Goal: Task Accomplishment & Management: Complete application form

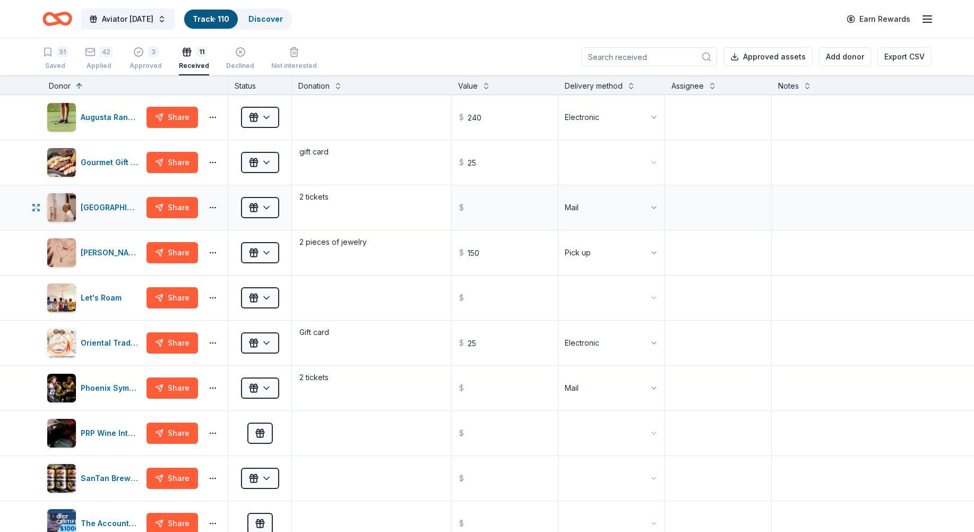
scroll to position [53, 0]
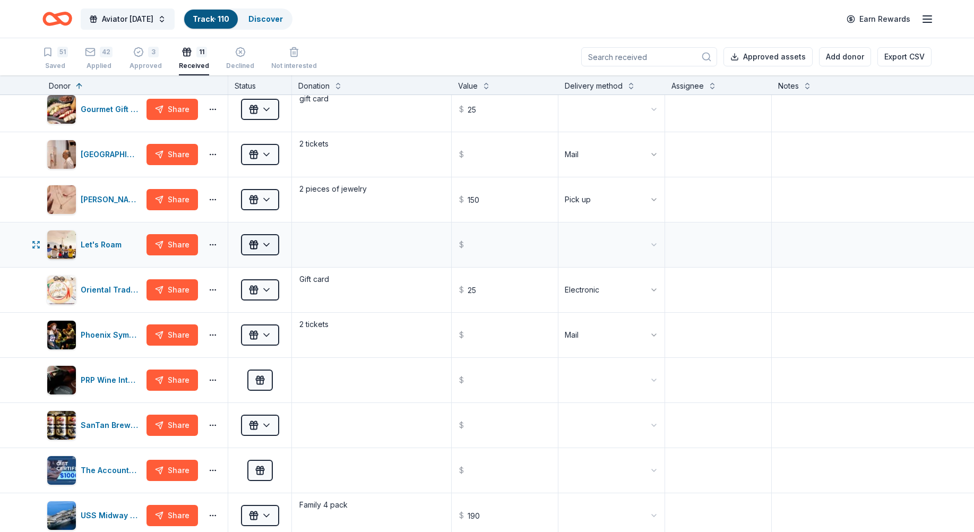
click at [272, 247] on html "Aviator Carnival Track · 110 Discover Earn Rewards 51 Saved 42 Applied 3 Approv…" at bounding box center [487, 266] width 974 height 532
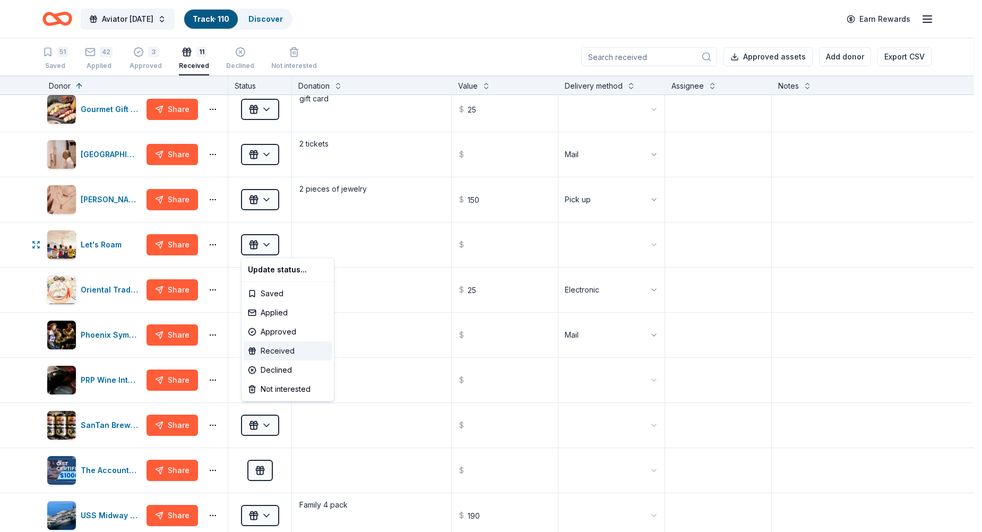
click at [273, 353] on div "Received" at bounding box center [288, 350] width 88 height 19
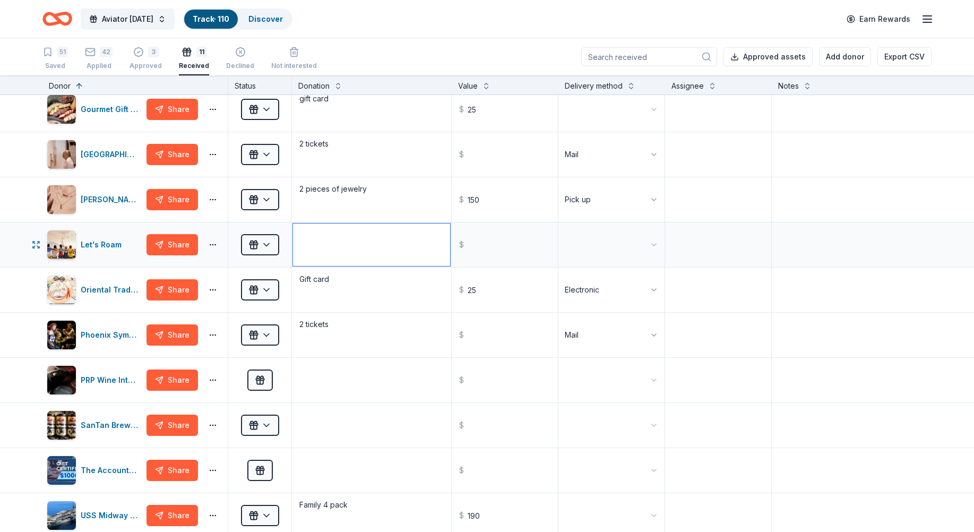
click at [339, 246] on textarea at bounding box center [371, 244] width 157 height 42
type textarea "2 scavenger hunt passes"
type input "300.00"
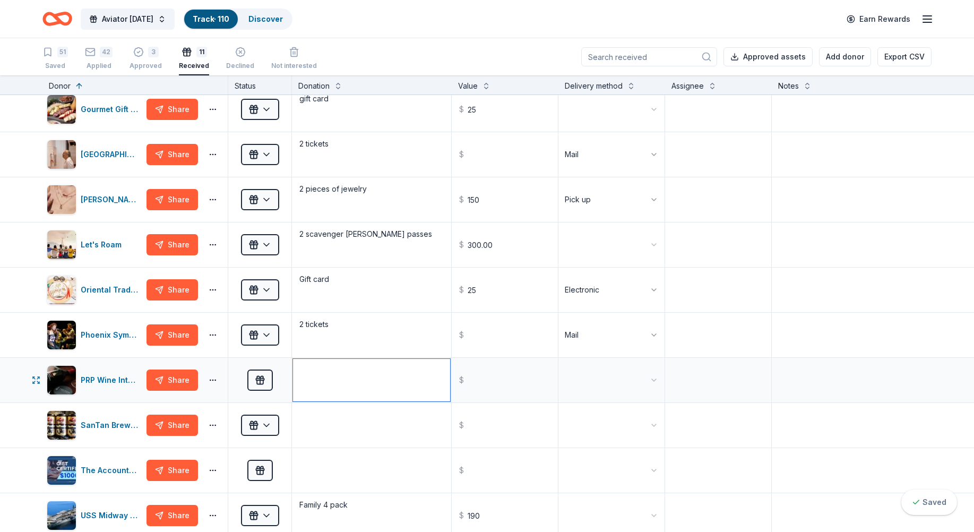
click at [319, 387] on textarea at bounding box center [371, 380] width 157 height 42
type textarea "2 in home tastings"
type input "1000"
drag, startPoint x: 438, startPoint y: 383, endPoint x: 428, endPoint y: 383, distance: 10.1
click at [428, 383] on div "PRP Wine International Share Received 2 in home tastings $ 1000.00" at bounding box center [487, 380] width 974 height 45
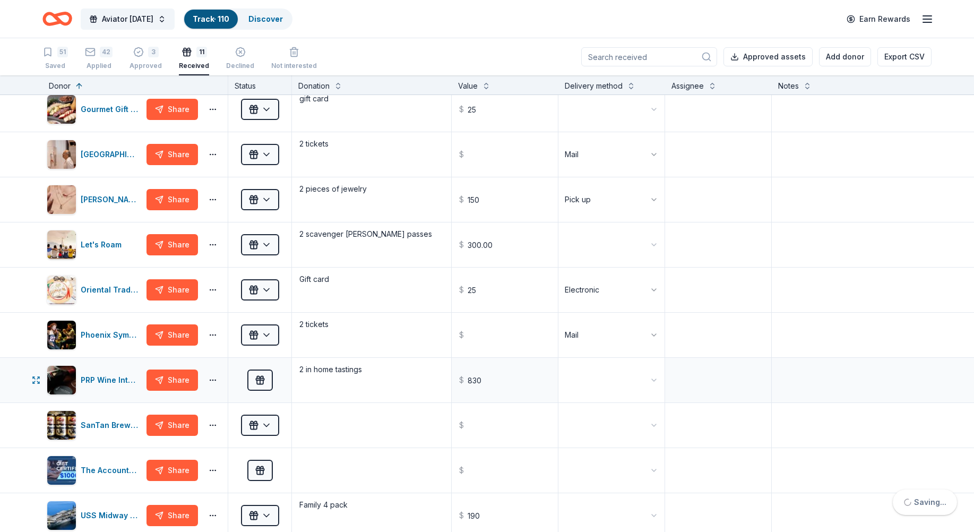
type input "830.00"
click at [361, 434] on textarea at bounding box center [371, 425] width 157 height 42
type textarea "2 tour passes"
click at [327, 473] on textarea at bounding box center [371, 470] width 157 height 42
type textarea "1"
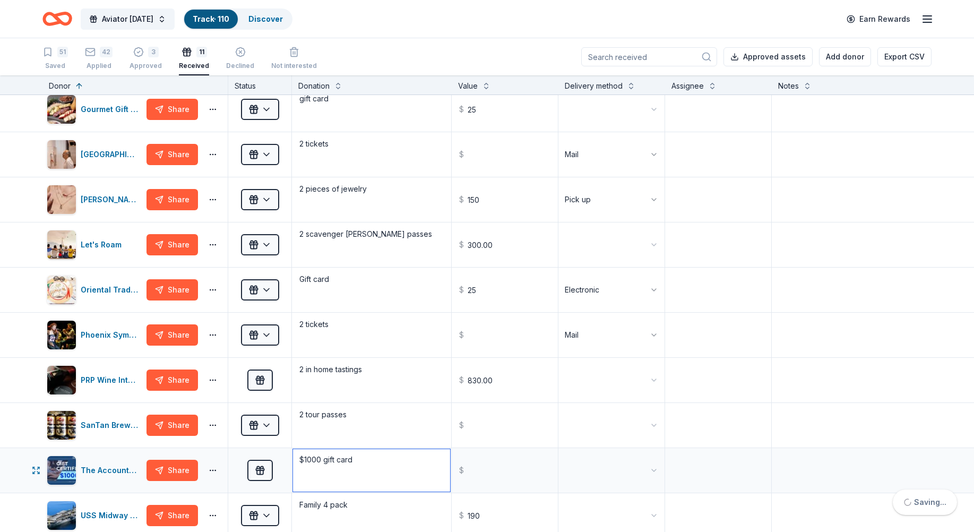
type textarea "$1000 gift card"
type input "1000.00"
drag, startPoint x: 347, startPoint y: 460, endPoint x: 272, endPoint y: 460, distance: 74.3
click at [272, 460] on div "The Accounting Doctor Share Received $1000 gift car $ 1000.00" at bounding box center [487, 470] width 974 height 45
type textarea "Gift certificate"
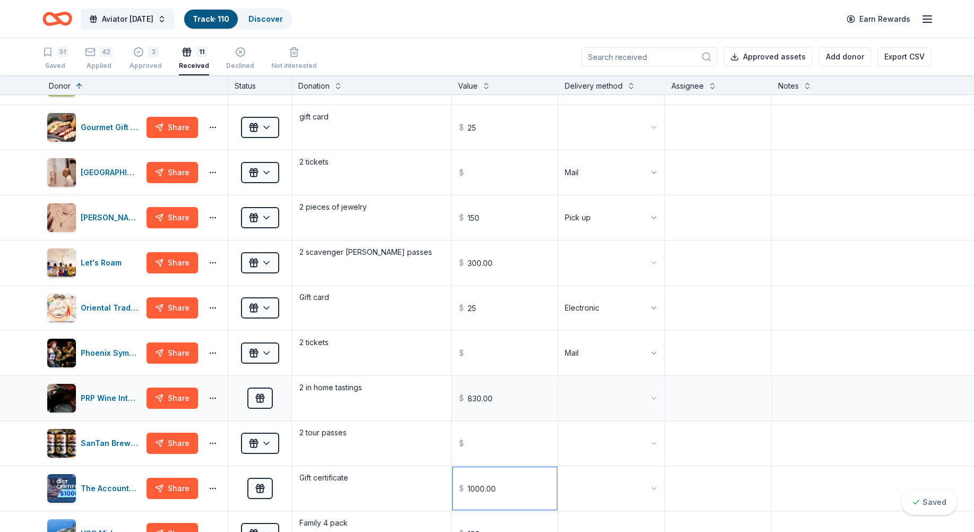
scroll to position [0, 0]
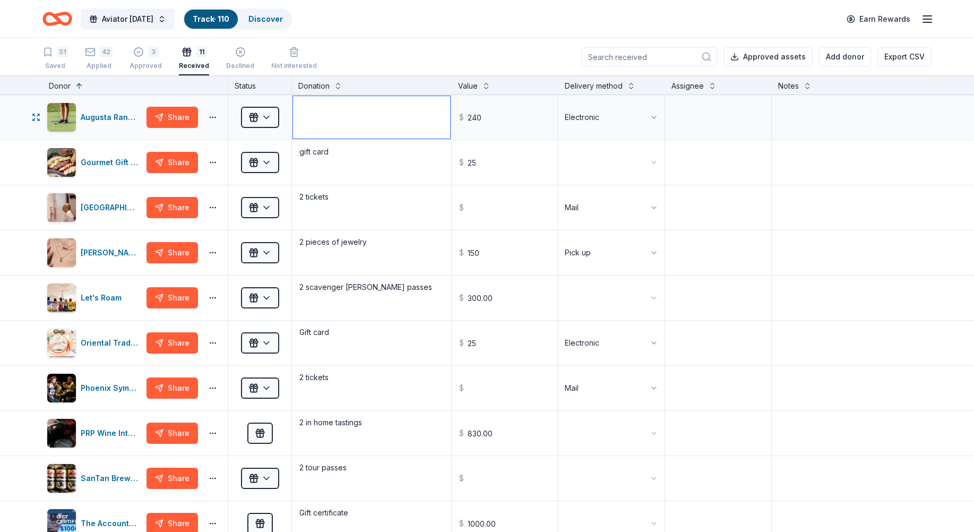
click at [319, 115] on textarea at bounding box center [371, 117] width 157 height 42
type textarea "golf foursome"
click at [336, 161] on textarea "gift card" at bounding box center [371, 162] width 157 height 42
click at [554, 57] on div "51 Saved 42 Applied 3 Approved 11 Received Declined Not interested Approved ass…" at bounding box center [486, 56] width 889 height 37
click at [64, 62] on div "Saved" at bounding box center [54, 66] width 25 height 8
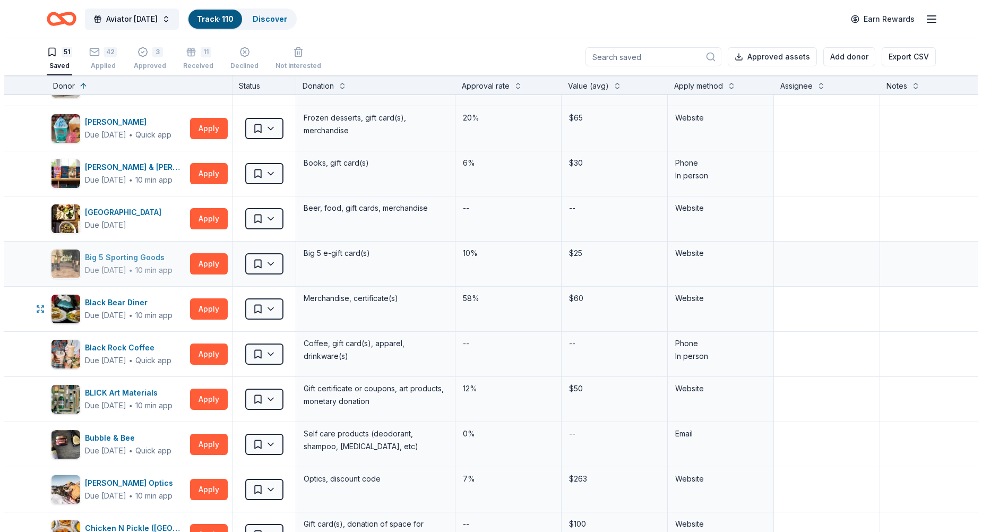
scroll to position [106, 0]
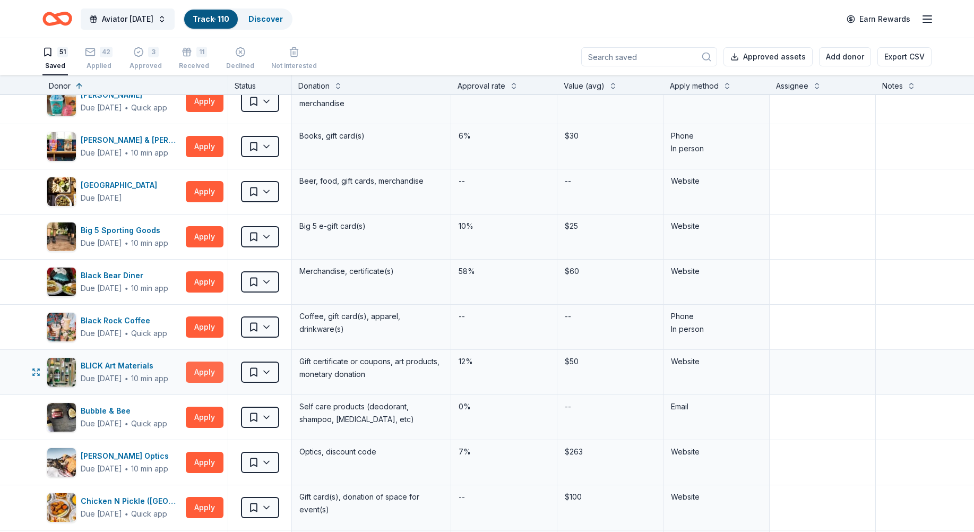
click at [211, 373] on button "Apply" at bounding box center [205, 371] width 38 height 21
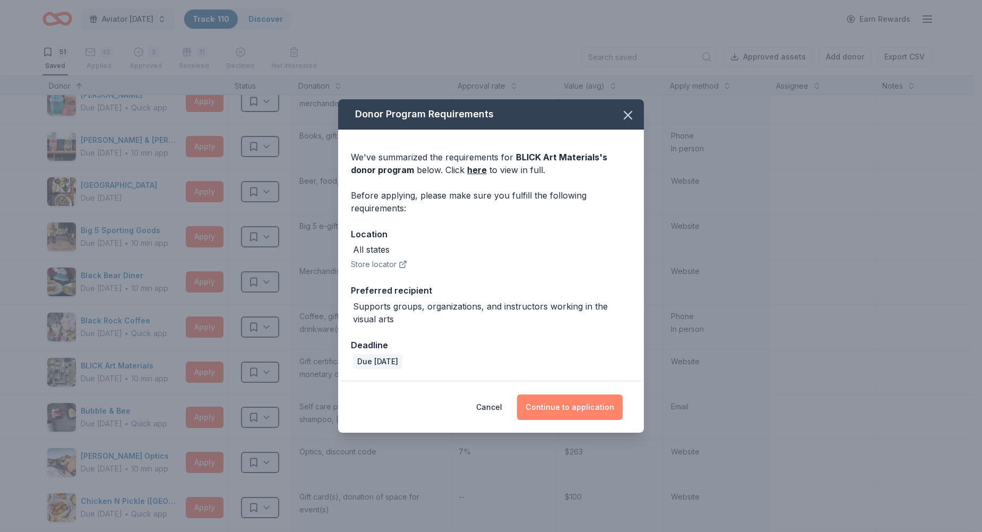
click at [555, 409] on button "Continue to application" at bounding box center [570, 406] width 106 height 25
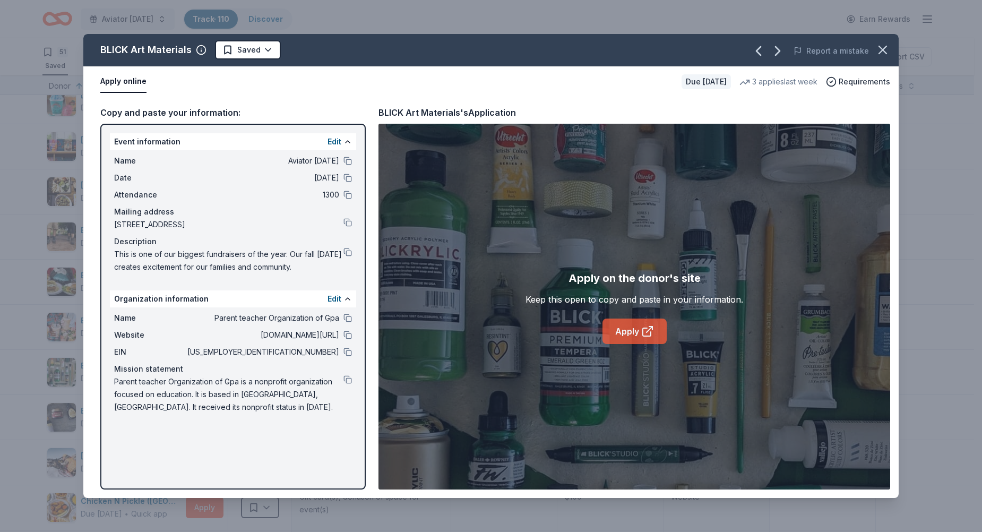
click at [631, 330] on link "Apply" at bounding box center [634, 330] width 64 height 25
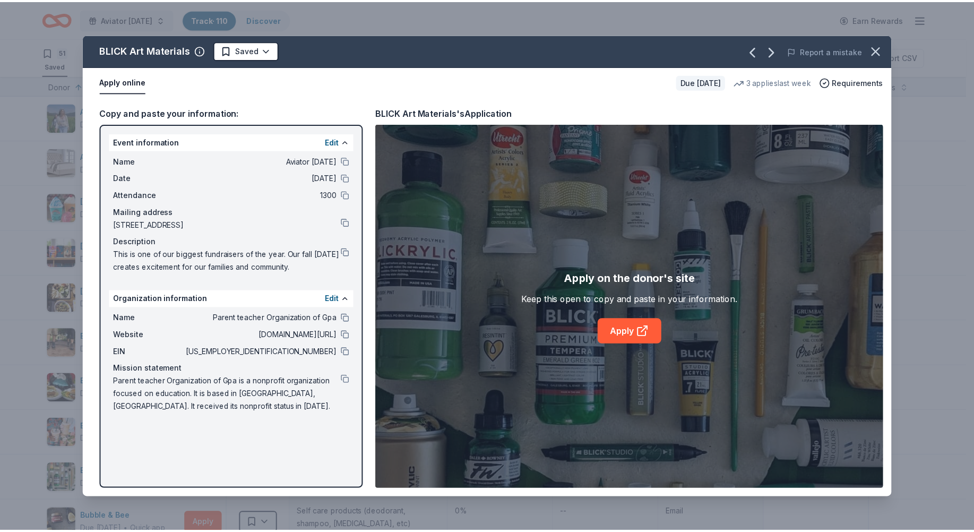
scroll to position [106, 0]
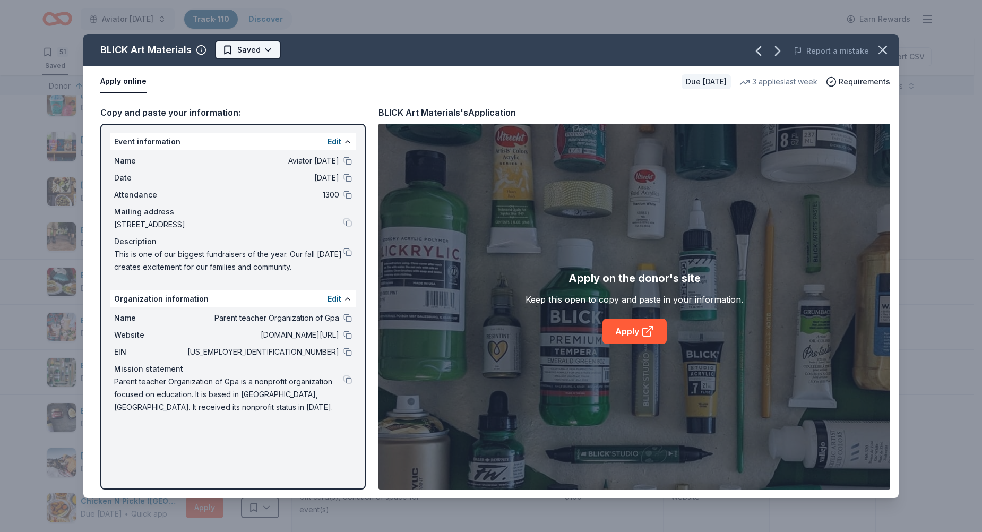
click at [244, 51] on html "Aviator Carnival Track · 110 Discover Earn Rewards 51 Saved 42 Applied 3 Approv…" at bounding box center [491, 266] width 982 height 532
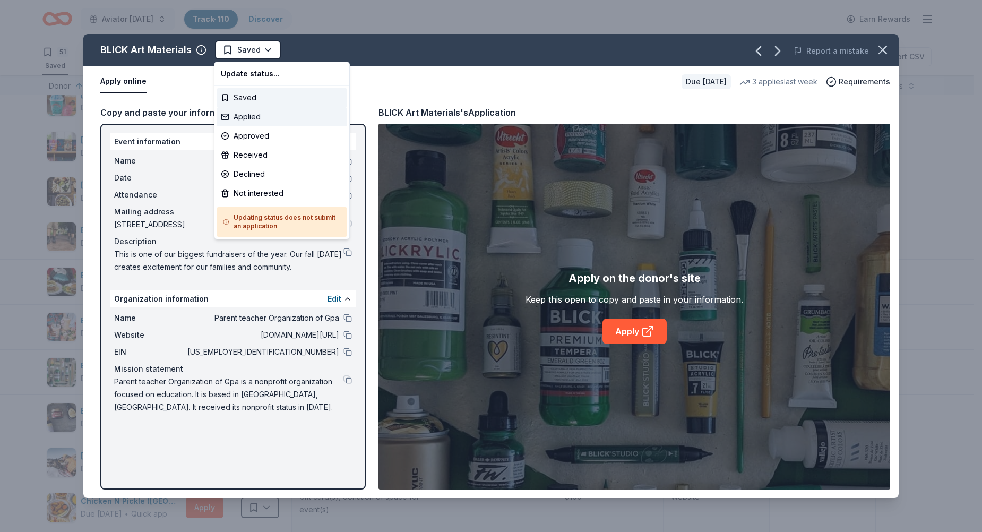
click at [236, 114] on div "Applied" at bounding box center [282, 116] width 131 height 19
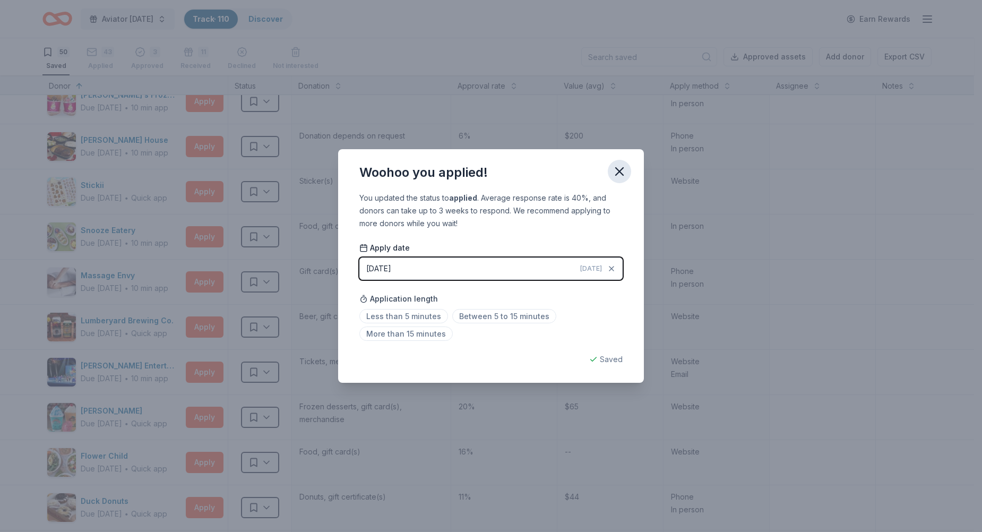
click at [619, 171] on icon "button" at bounding box center [619, 171] width 7 height 7
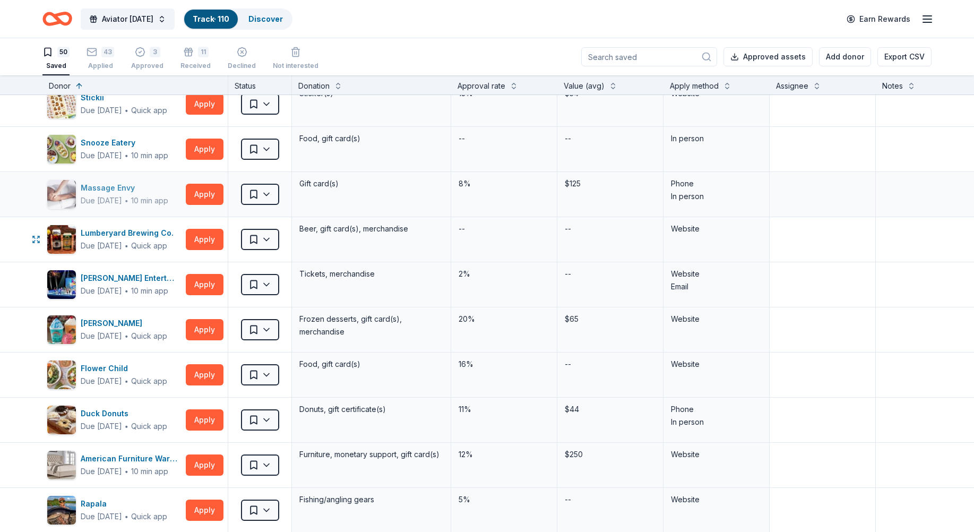
scroll to position [212, 0]
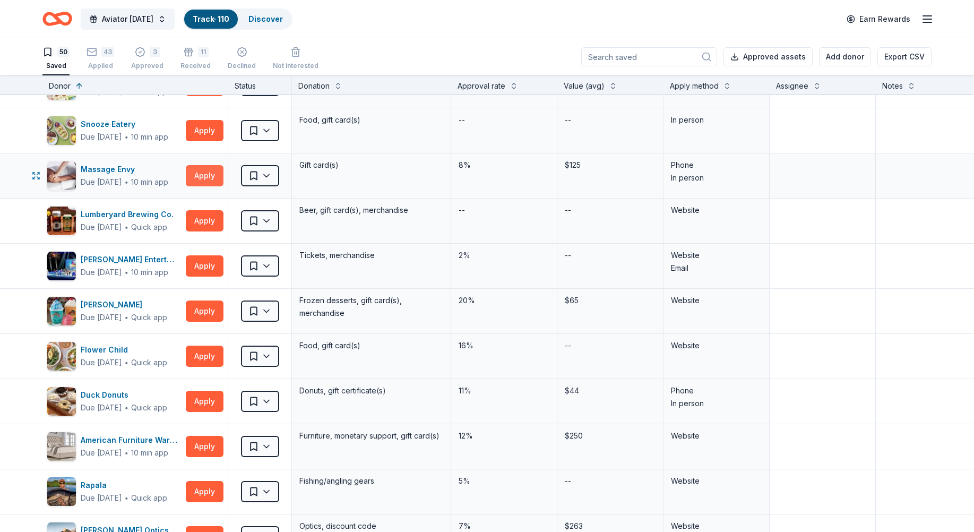
click at [200, 176] on button "Apply" at bounding box center [205, 175] width 38 height 21
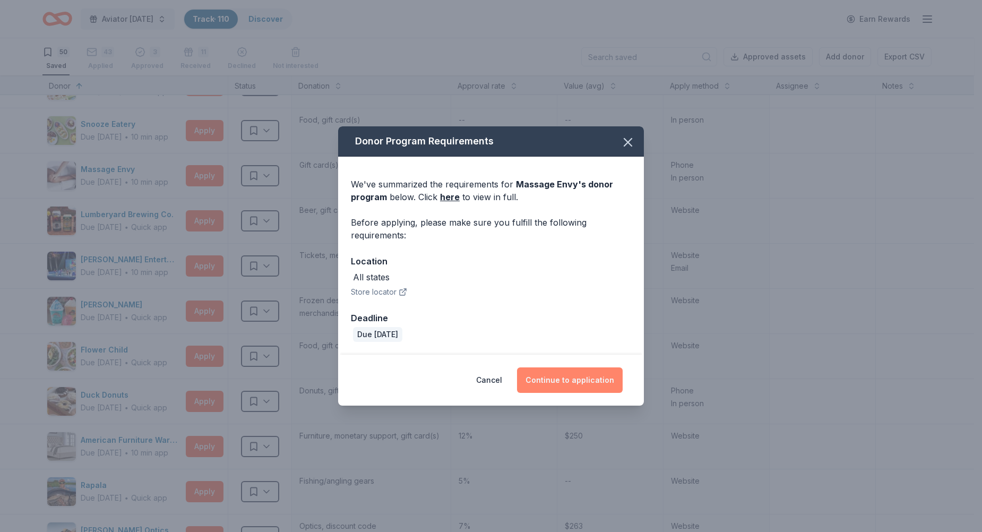
click at [563, 379] on button "Continue to application" at bounding box center [570, 379] width 106 height 25
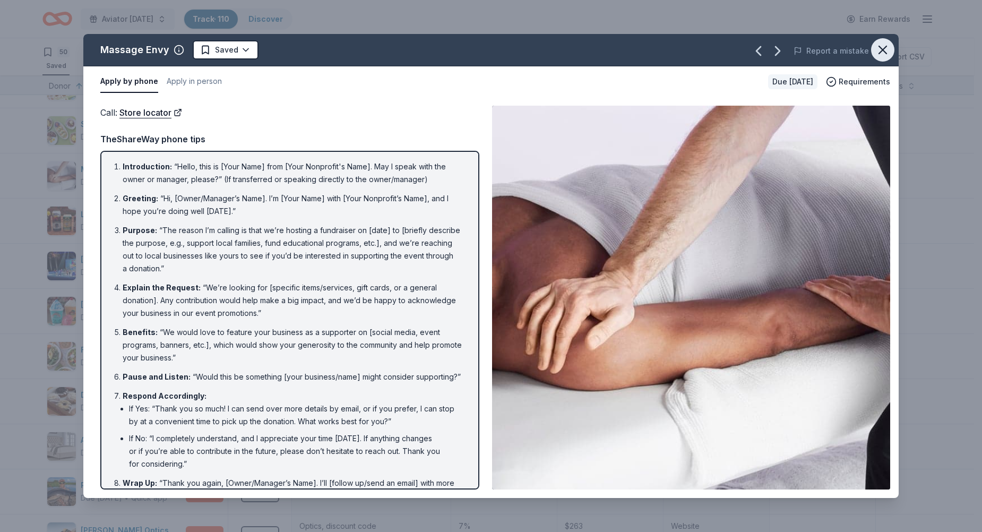
click at [875, 51] on icon "button" at bounding box center [882, 49] width 15 height 15
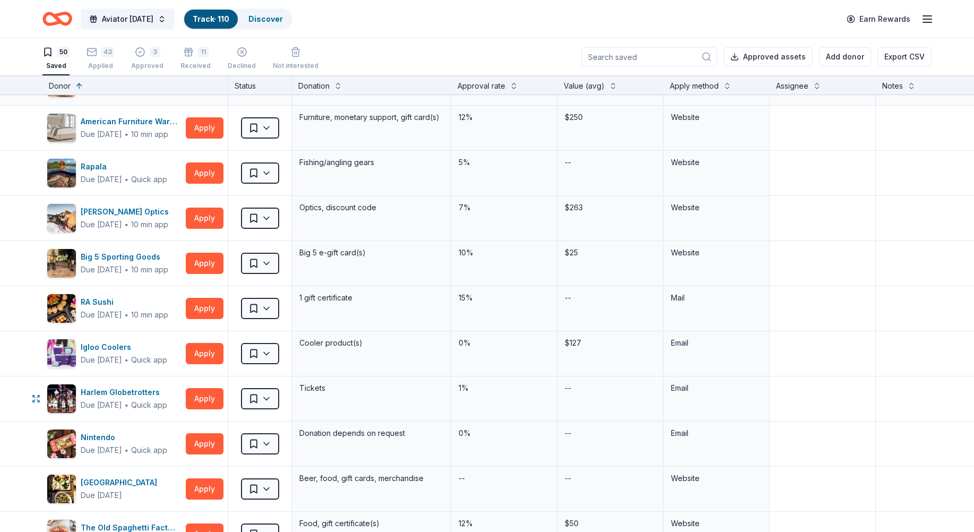
scroll to position [584, 0]
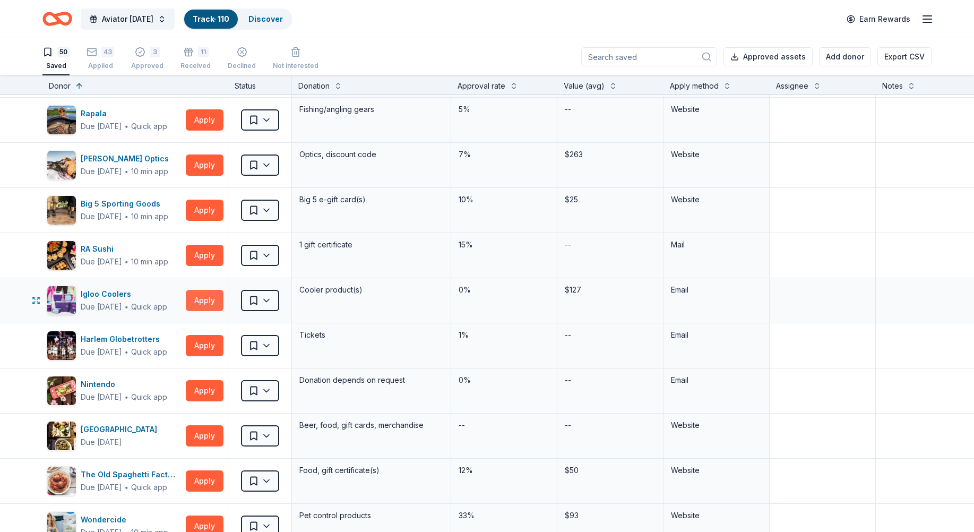
click at [203, 298] on button "Apply" at bounding box center [205, 300] width 38 height 21
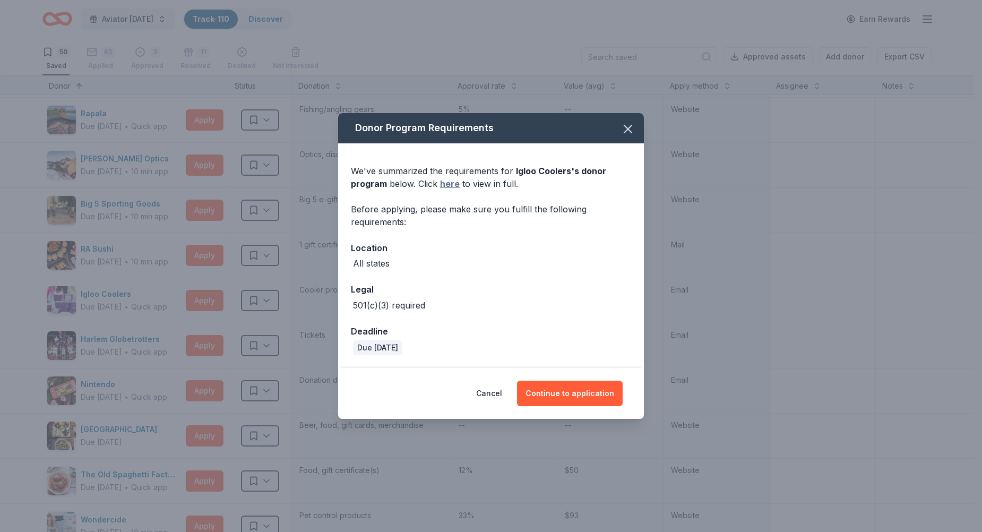
click at [452, 186] on link "here" at bounding box center [450, 183] width 20 height 13
click at [628, 124] on icon "button" at bounding box center [627, 129] width 15 height 15
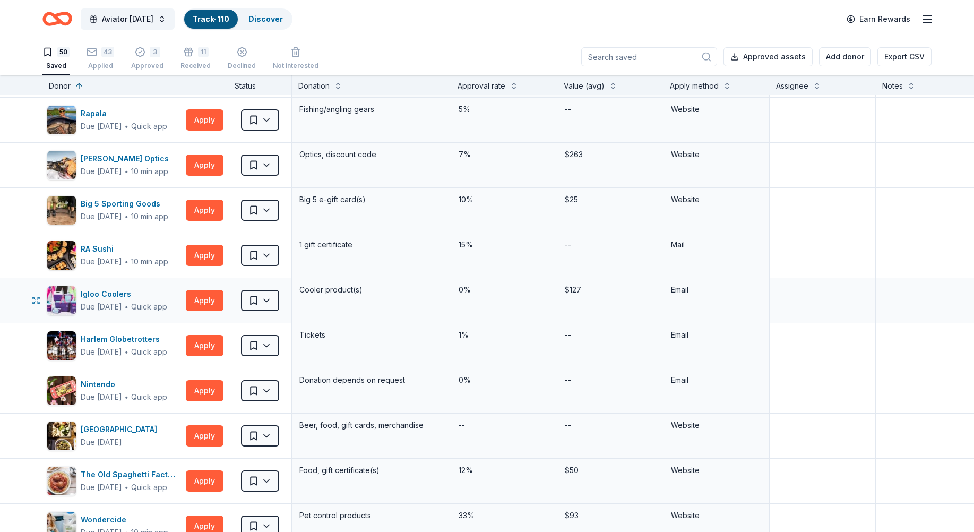
click at [280, 301] on div "Saved" at bounding box center [259, 300] width 63 height 45
click at [273, 301] on html "Aviator Carnival Track · 110 Discover Earn Rewards 50 Saved 43 Applied 3 Approv…" at bounding box center [487, 266] width 974 height 532
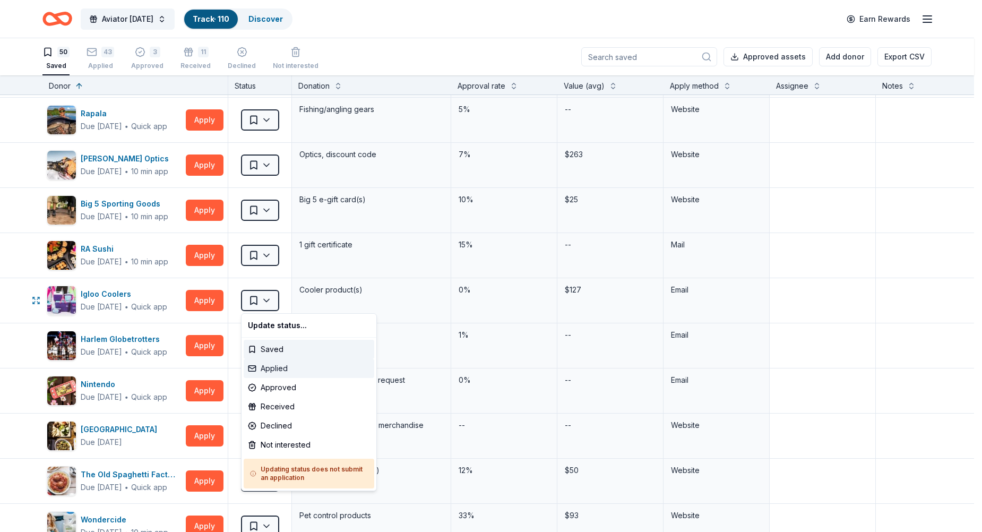
click at [267, 373] on div "Applied" at bounding box center [309, 368] width 131 height 19
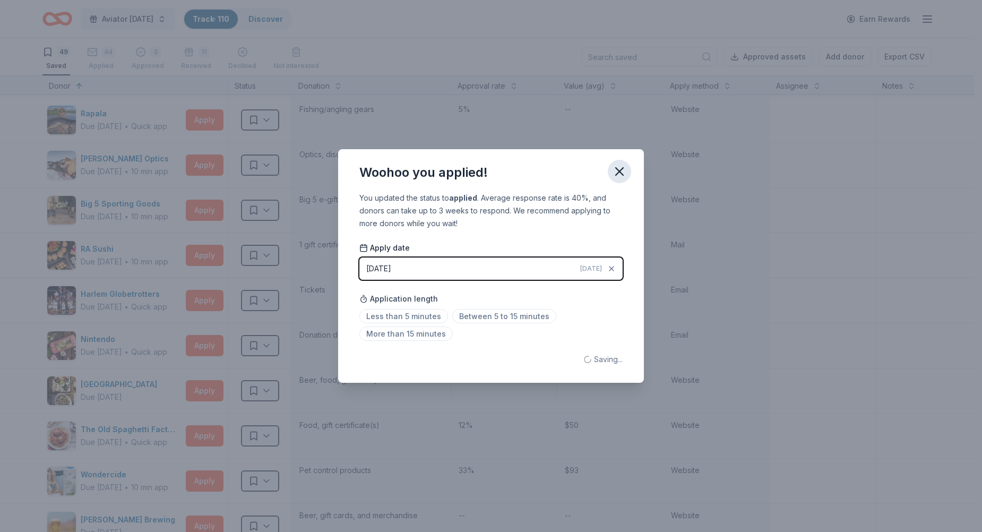
click at [617, 168] on icon "button" at bounding box center [619, 171] width 7 height 7
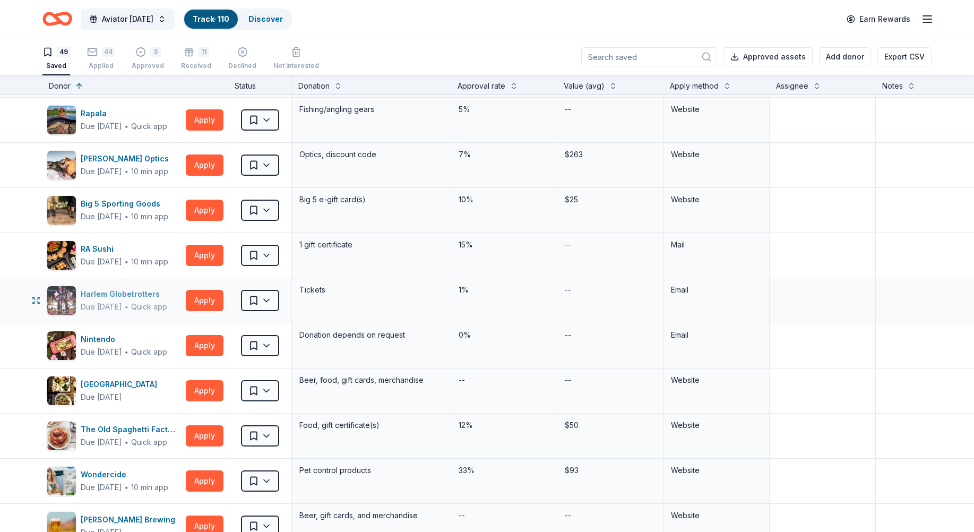
click at [122, 299] on div "Harlem Globetrotters" at bounding box center [124, 294] width 87 height 13
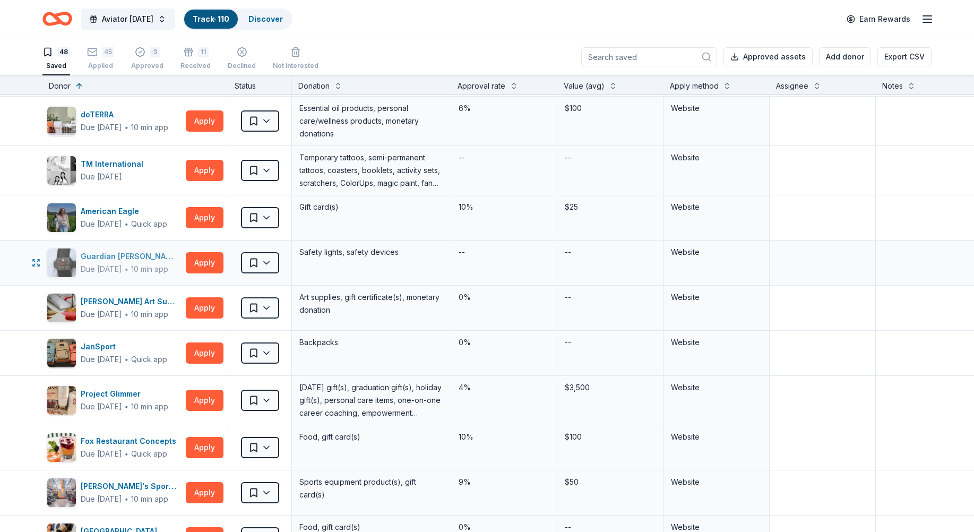
scroll to position [1114, 0]
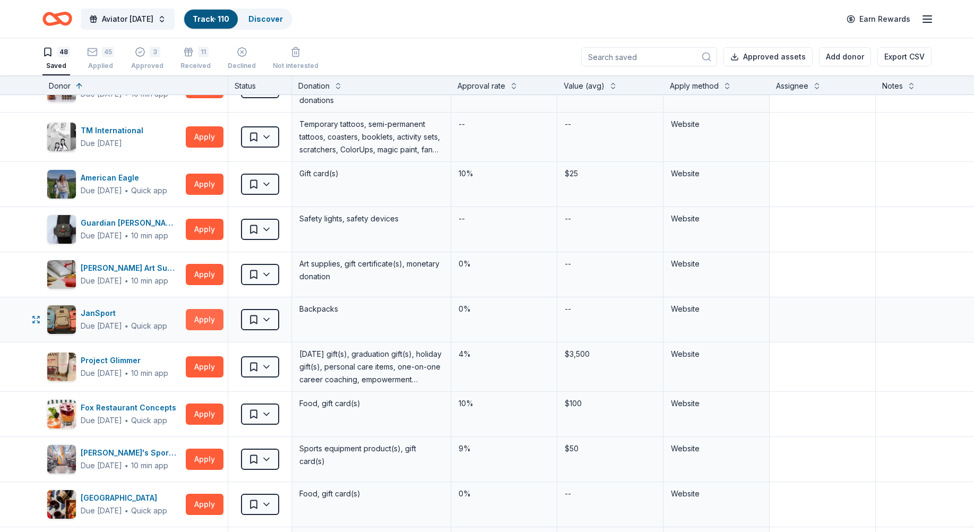
click at [202, 318] on button "Apply" at bounding box center [205, 319] width 38 height 21
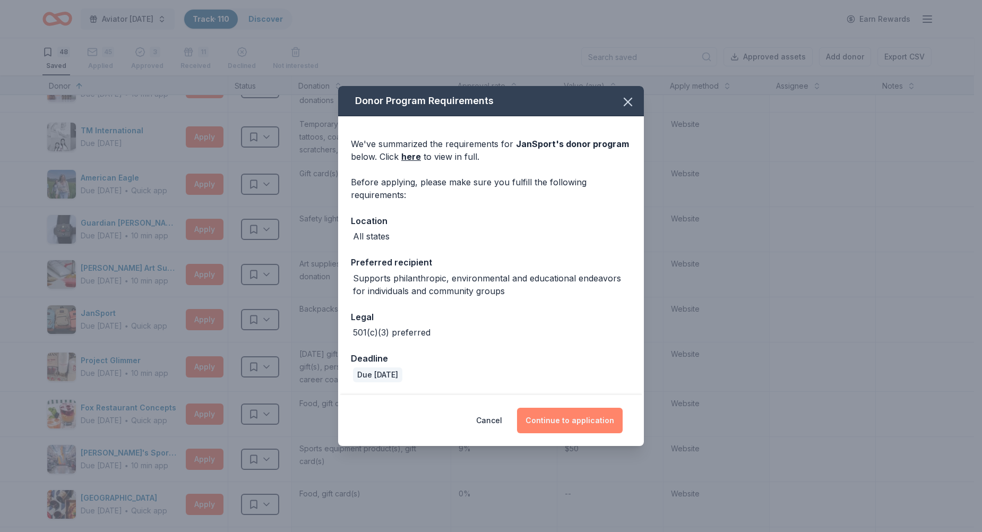
click at [564, 423] on button "Continue to application" at bounding box center [570, 420] width 106 height 25
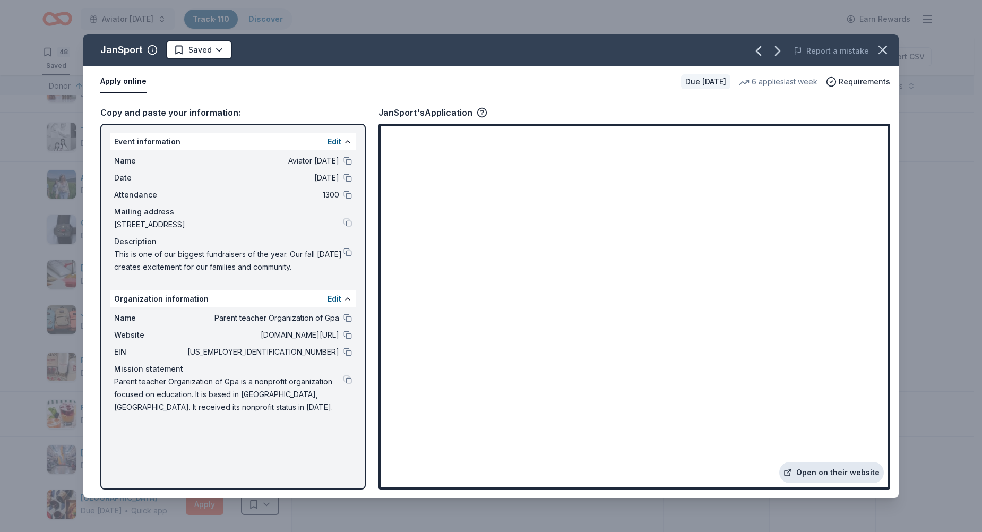
click at [827, 472] on link "Open on their website" at bounding box center [831, 472] width 105 height 21
click at [213, 52] on html "Aviator Carnival Track · 110 Discover Earn Rewards 48 Saved 45 Applied 3 Approv…" at bounding box center [491, 266] width 982 height 532
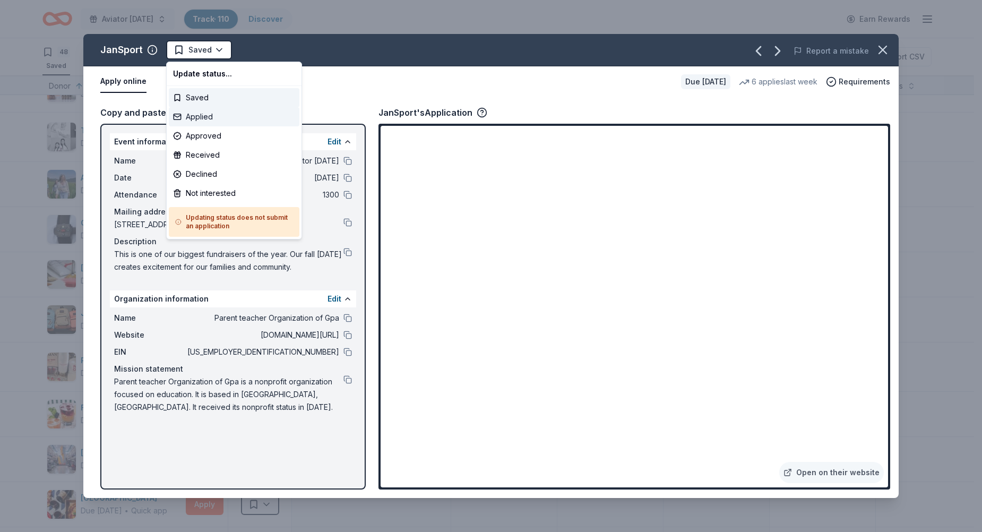
click at [207, 118] on div "Applied" at bounding box center [234, 116] width 131 height 19
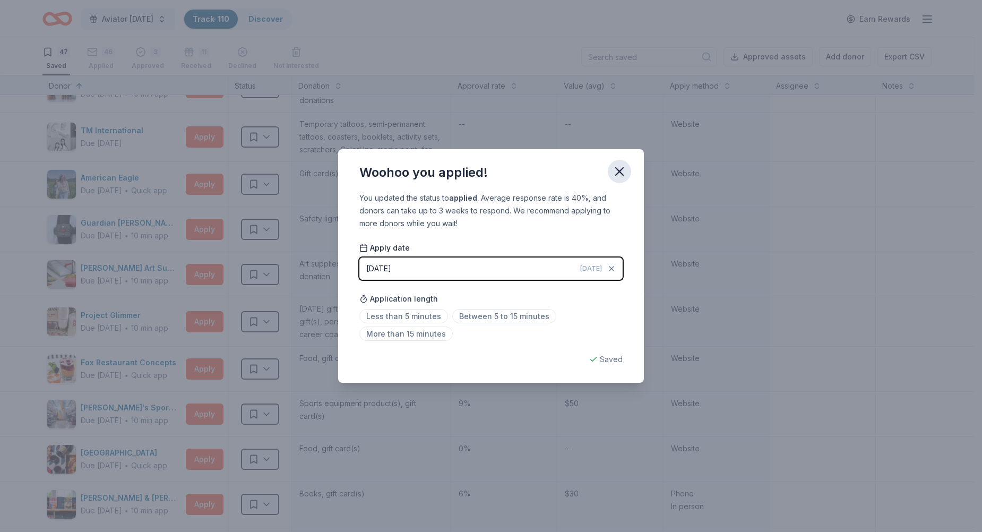
click at [620, 171] on icon "button" at bounding box center [619, 171] width 7 height 7
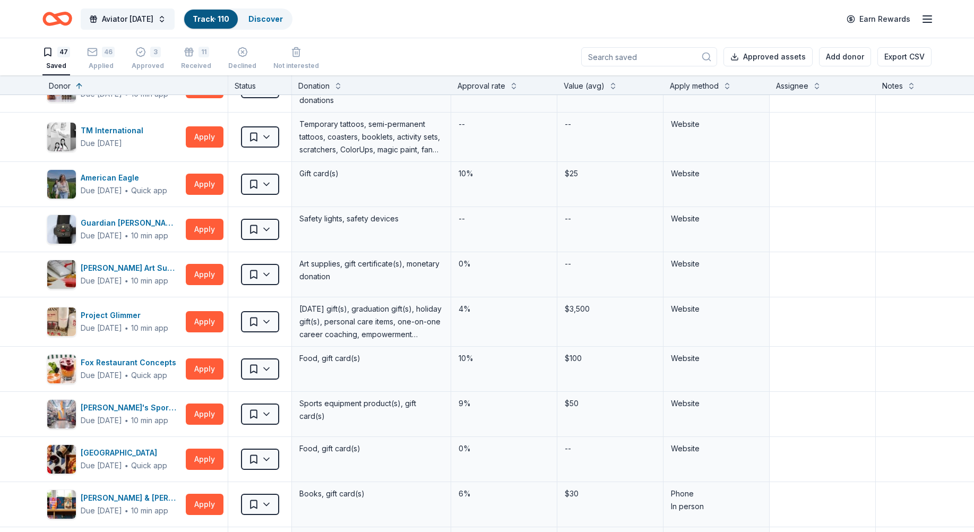
click at [102, 61] on div "46 Applied" at bounding box center [101, 52] width 28 height 23
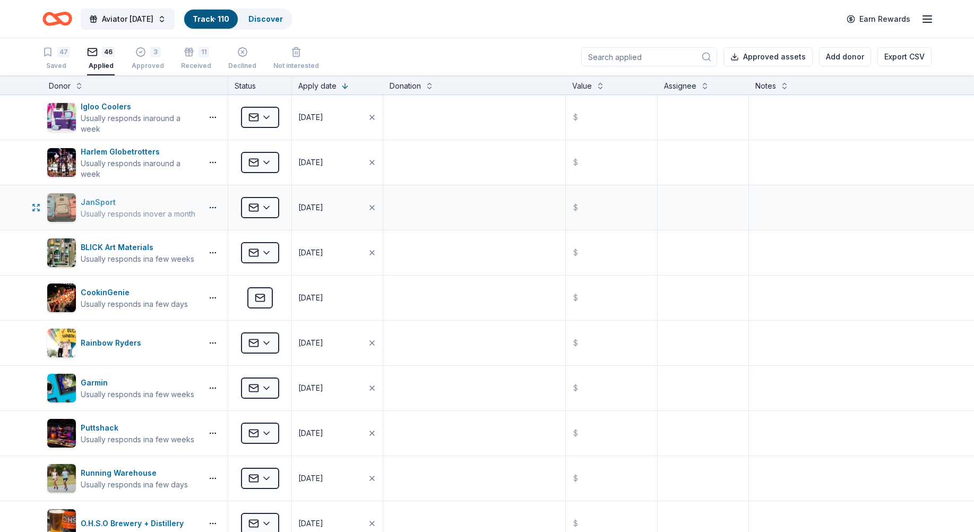
click at [92, 203] on div "JanSport" at bounding box center [138, 202] width 115 height 13
click at [40, 48] on div "47 Saved 46 Applied 3 Approved 11 Received Declined Not interested Approved ass…" at bounding box center [487, 56] width 974 height 37
click at [68, 59] on div "47 Saved" at bounding box center [56, 58] width 28 height 23
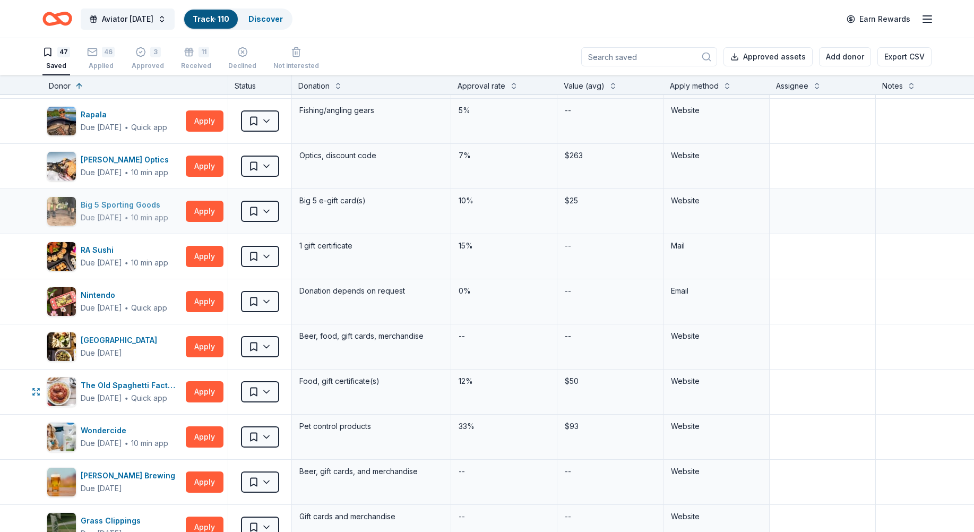
scroll to position [637, 0]
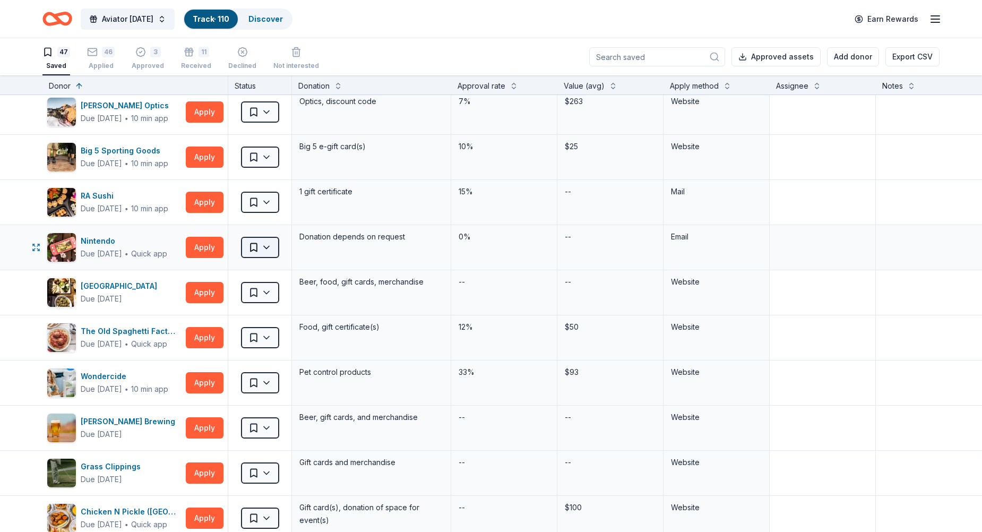
click at [262, 244] on html "Aviator Carnival Track · 110 Discover Earn Rewards 47 Saved 46 Applied 3 Approv…" at bounding box center [491, 266] width 982 height 532
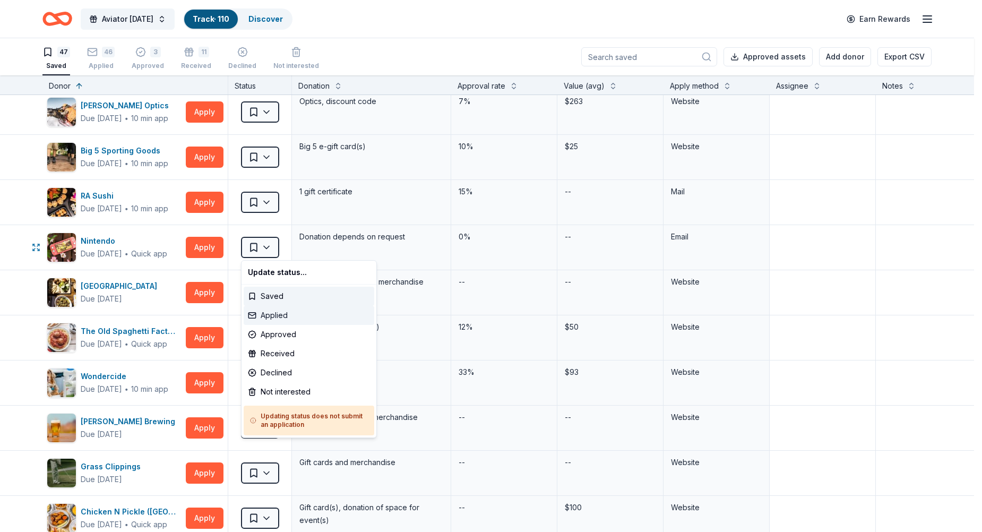
click at [264, 314] on div "Applied" at bounding box center [309, 315] width 131 height 19
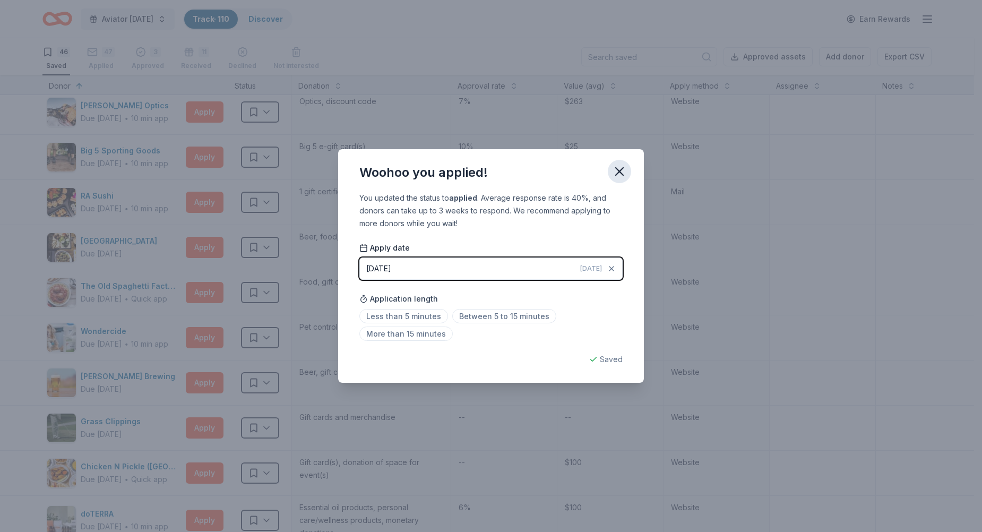
click at [622, 179] on button "button" at bounding box center [619, 171] width 23 height 23
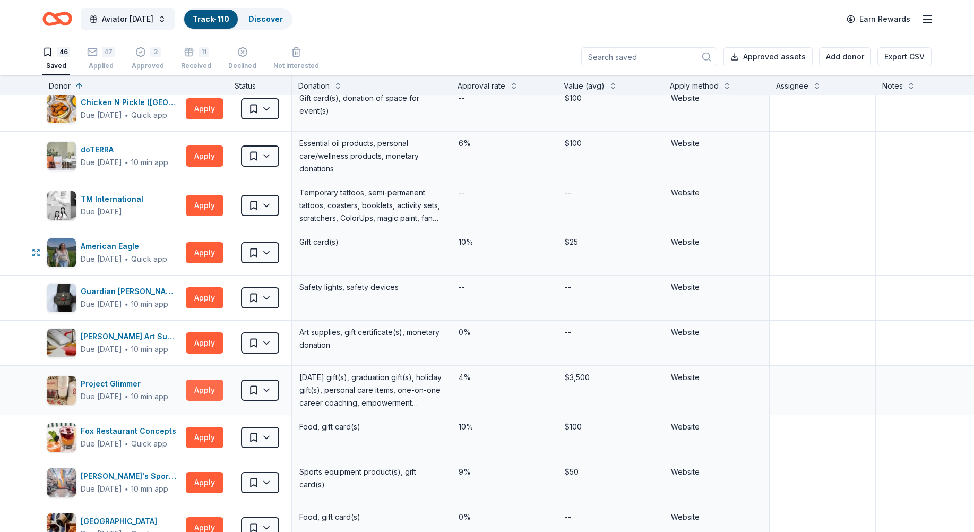
scroll to position [1061, 0]
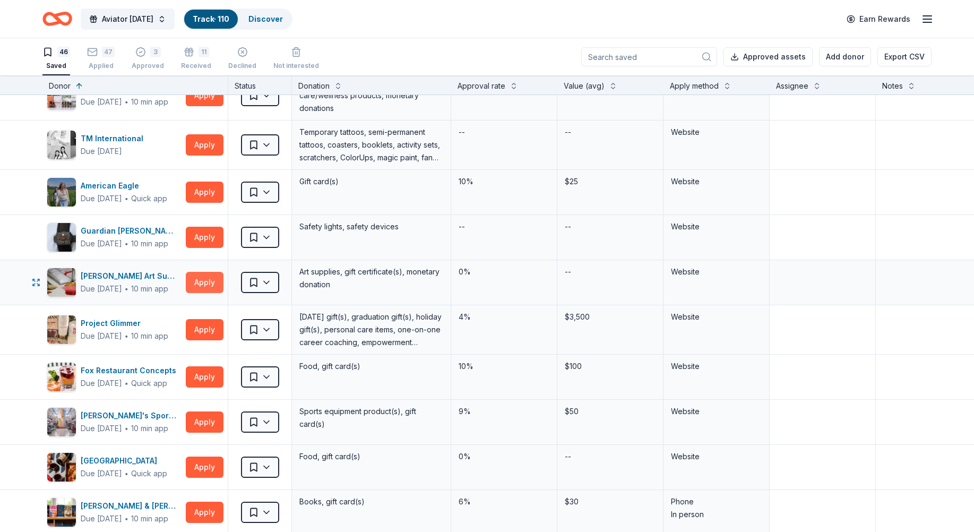
click at [215, 284] on button "Apply" at bounding box center [205, 282] width 38 height 21
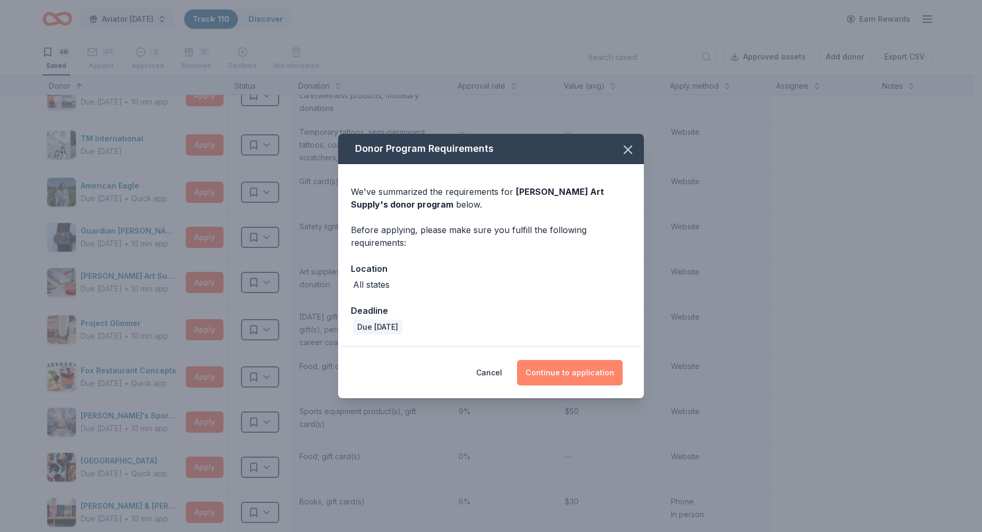
click at [560, 372] on button "Continue to application" at bounding box center [570, 372] width 106 height 25
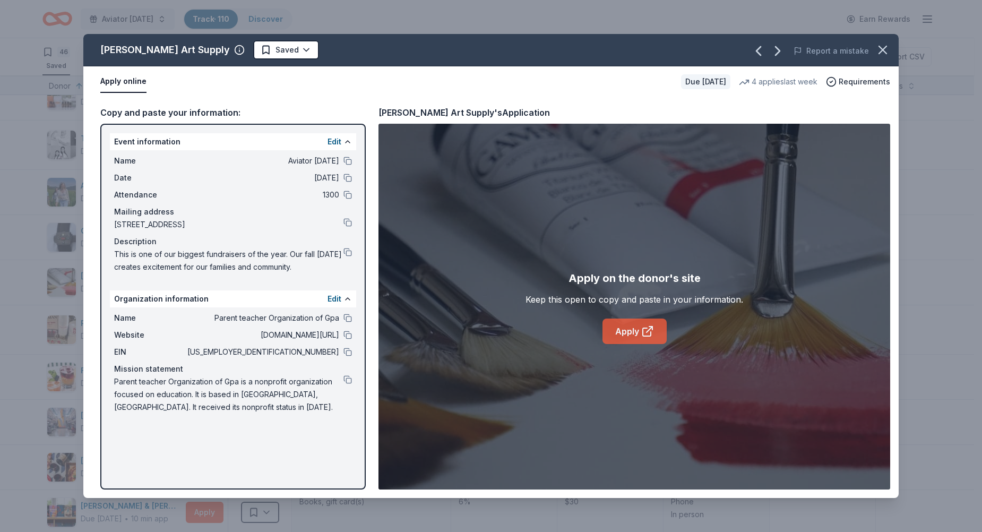
click at [629, 331] on link "Apply" at bounding box center [634, 330] width 64 height 25
click at [252, 52] on html "Aviator Carnival Track · 110 Discover Earn Rewards 46 Saved 47 Applied 3 Approv…" at bounding box center [491, 266] width 982 height 532
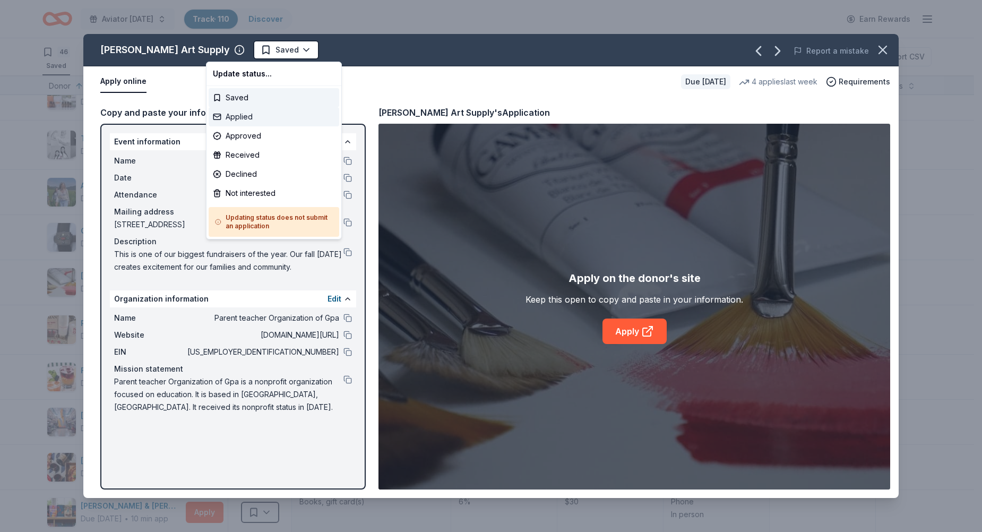
click at [235, 117] on div "Applied" at bounding box center [274, 116] width 131 height 19
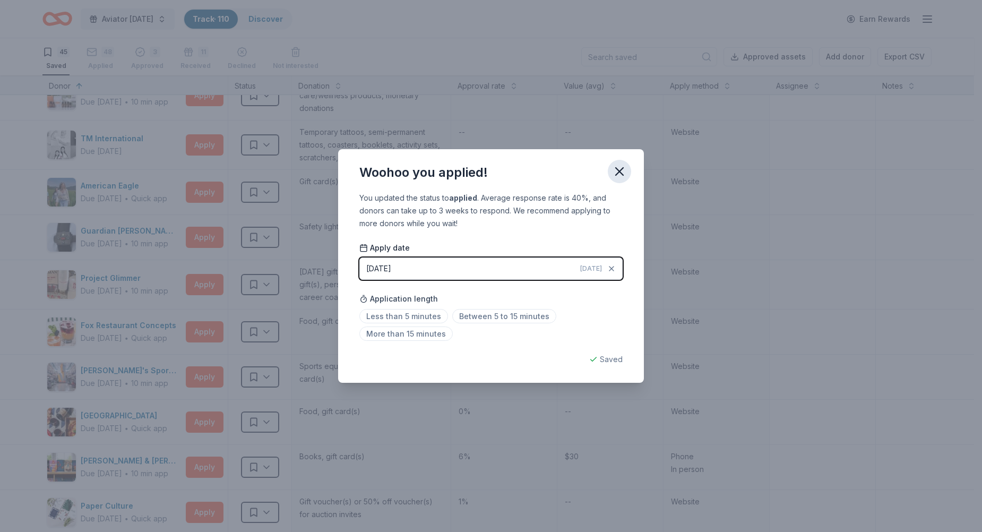
click at [616, 172] on icon "button" at bounding box center [619, 171] width 15 height 15
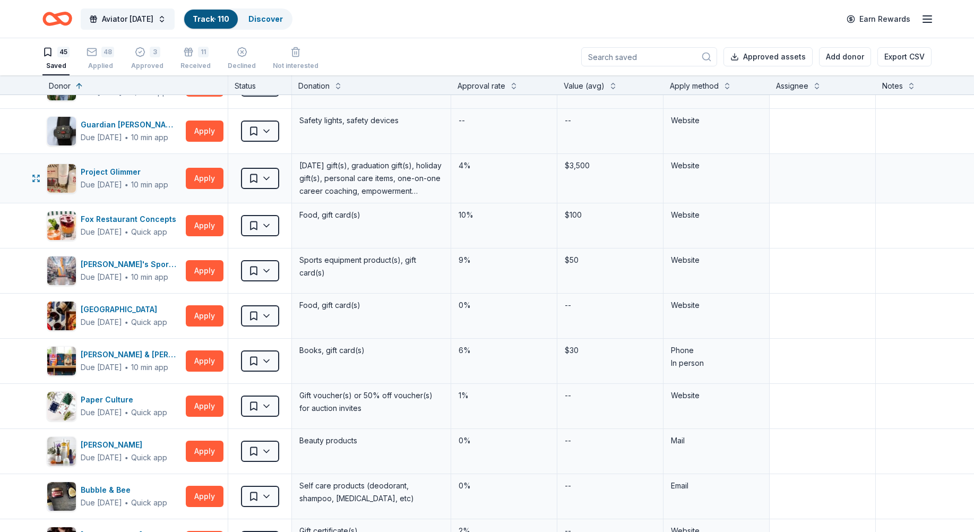
scroll to position [1221, 0]
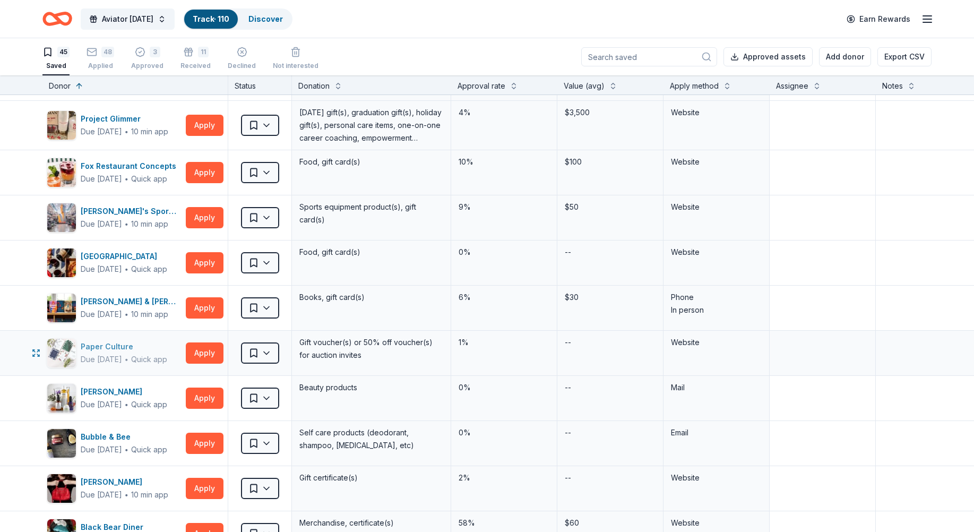
click at [107, 347] on div "Paper Culture" at bounding box center [124, 346] width 87 height 13
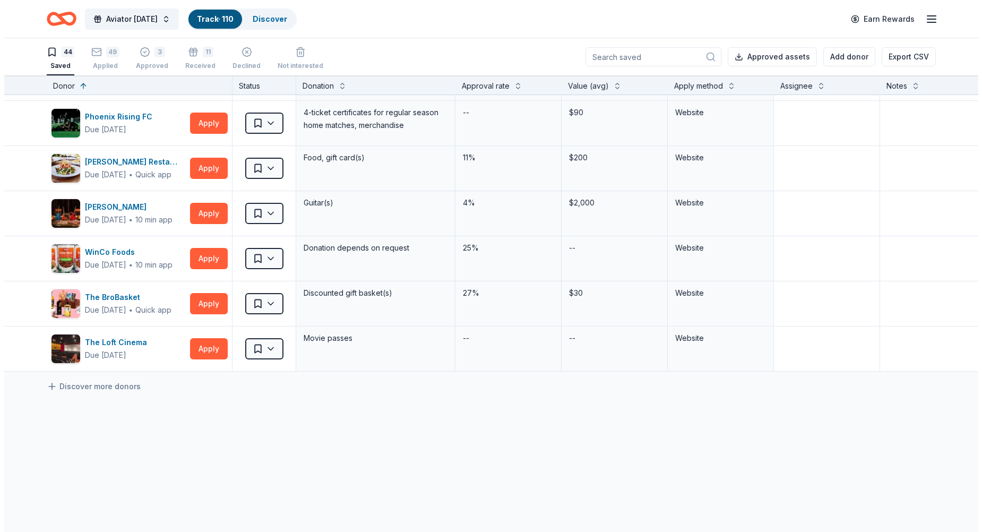
scroll to position [1751, 0]
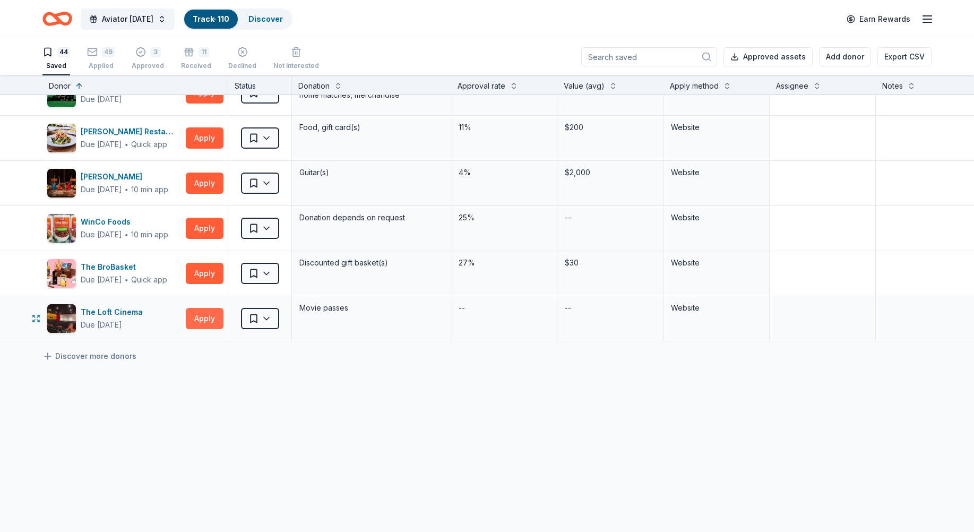
click at [210, 320] on button "Apply" at bounding box center [205, 318] width 38 height 21
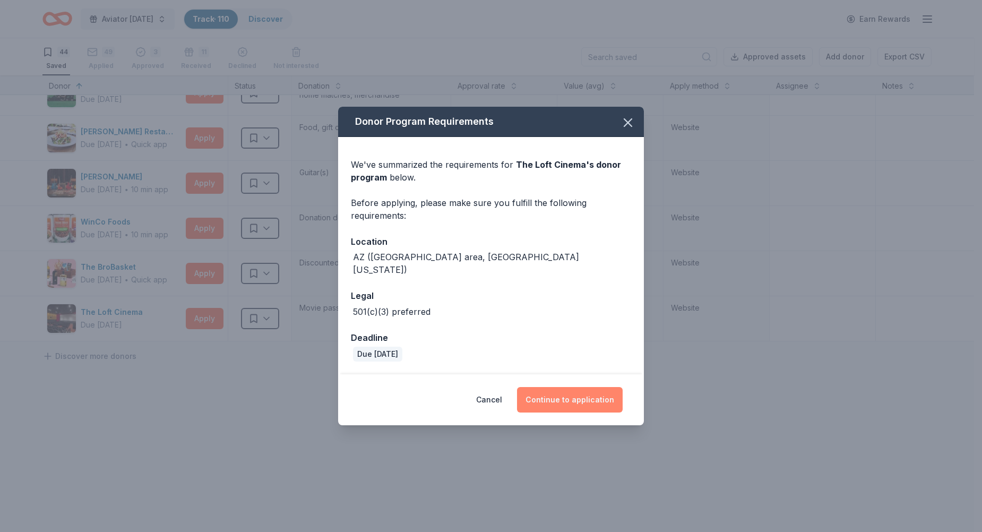
click at [566, 399] on button "Continue to application" at bounding box center [570, 399] width 106 height 25
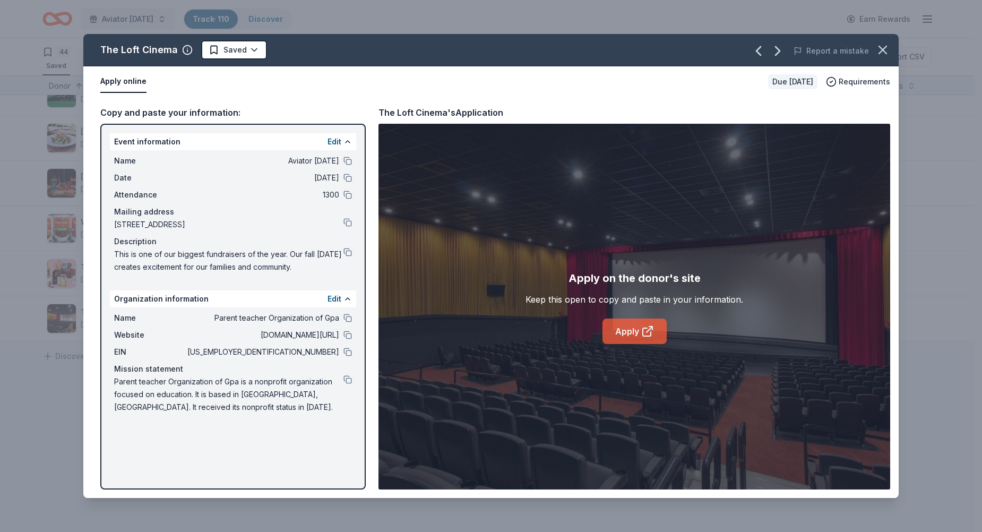
click at [621, 333] on link "Apply" at bounding box center [634, 330] width 64 height 25
click at [233, 52] on html "Aviator Carnival Track · 110 Discover Earn Rewards 44 Saved 49 Applied 3 Approv…" at bounding box center [491, 266] width 982 height 532
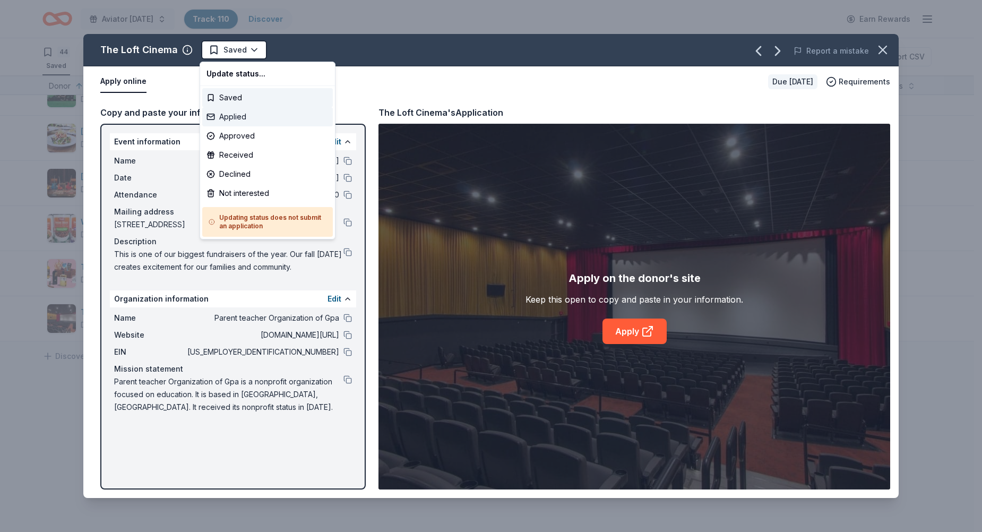
click at [239, 117] on div "Applied" at bounding box center [267, 116] width 131 height 19
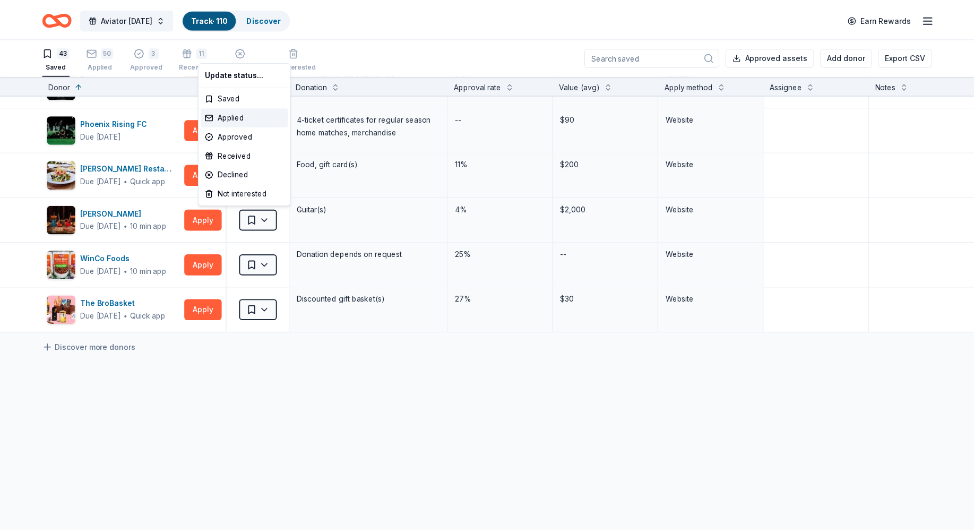
scroll to position [1723, 0]
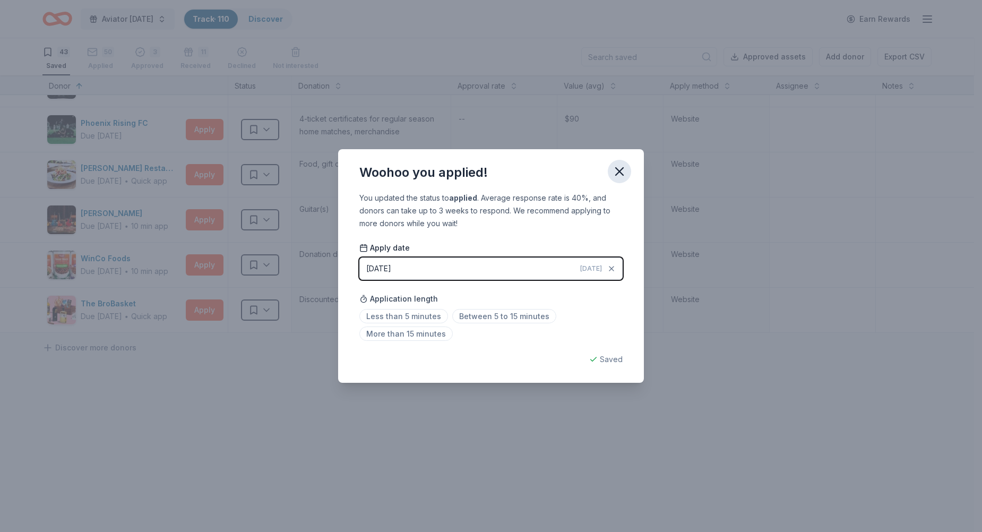
click at [617, 174] on icon "button" at bounding box center [619, 171] width 7 height 7
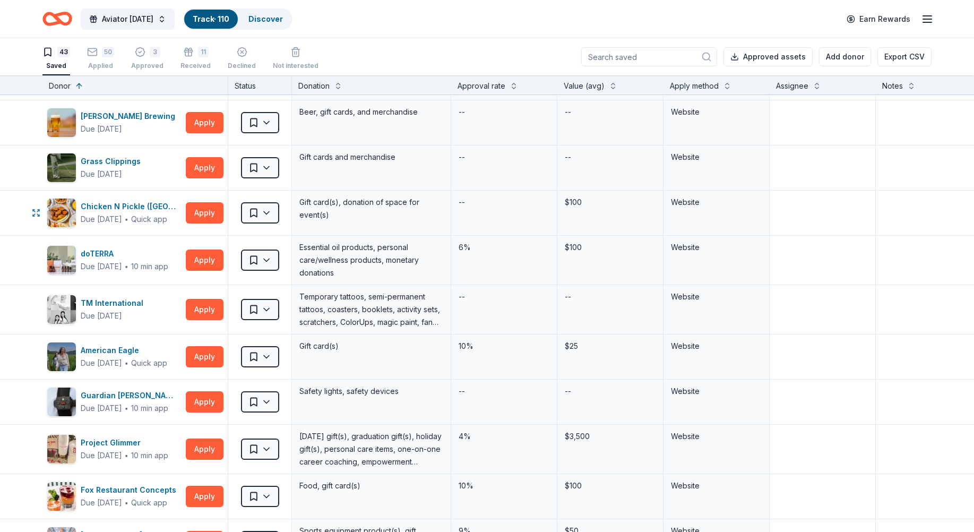
scroll to position [874, 0]
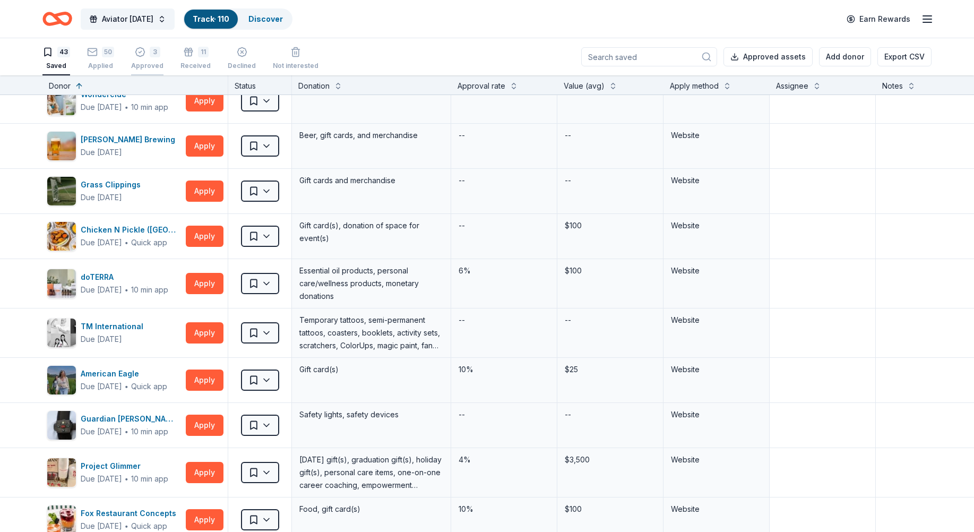
click at [143, 60] on div "3 Approved" at bounding box center [147, 58] width 32 height 23
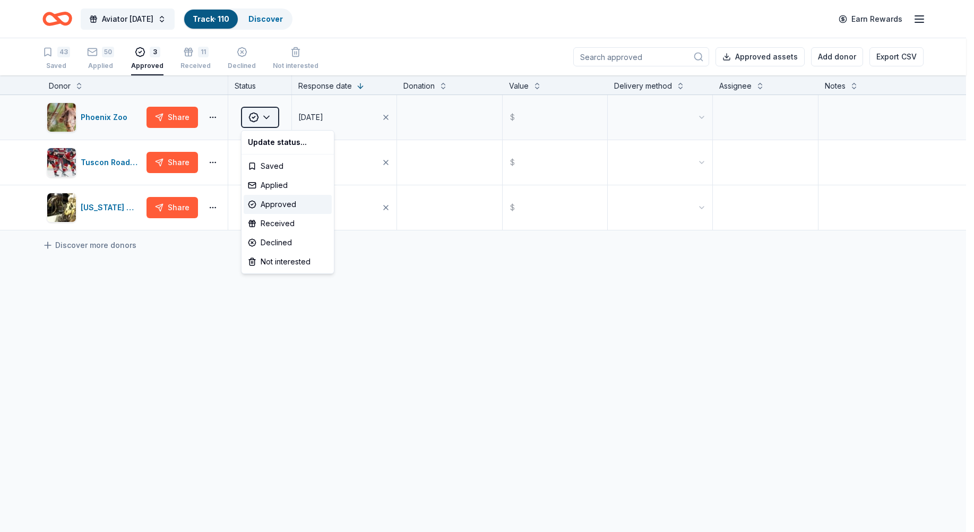
click at [275, 119] on html "Aviator Carnival Track · 110 Discover Earn Rewards 43 Saved 50 Applied 3 Approv…" at bounding box center [487, 266] width 974 height 532
click at [196, 266] on html "Aviator Carnival Track · 110 Discover Earn Rewards 43 Saved 50 Applied 3 Approv…" at bounding box center [491, 266] width 982 height 532
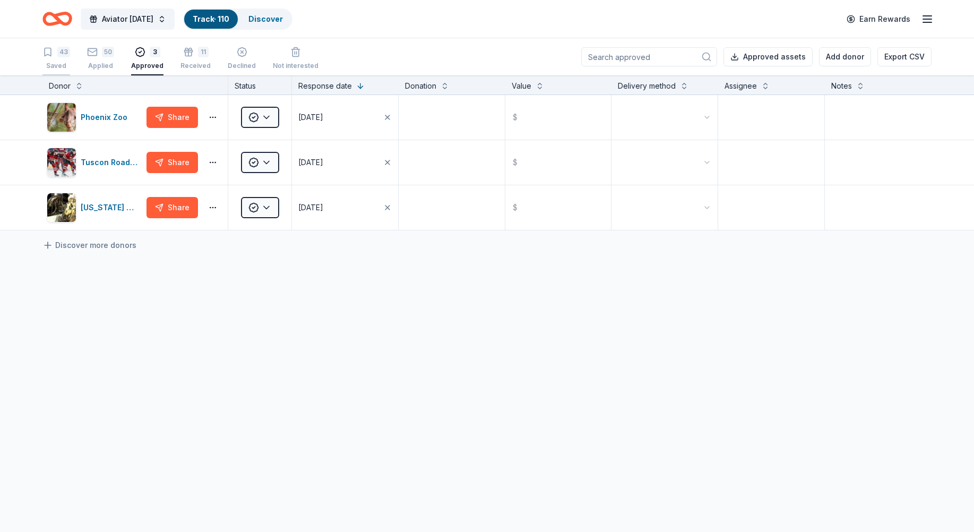
click at [68, 60] on div "43 Saved" at bounding box center [56, 58] width 28 height 23
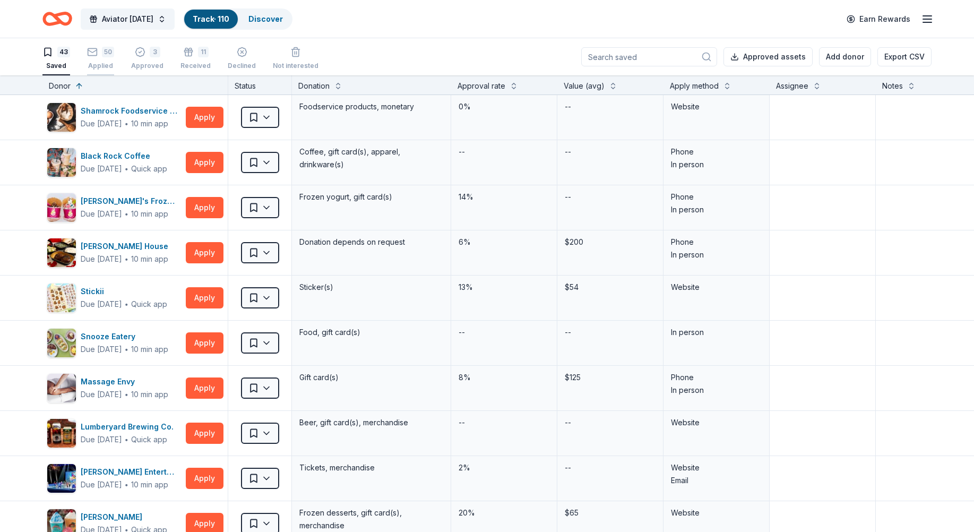
click at [93, 51] on icon "button" at bounding box center [92, 46] width 11 height 11
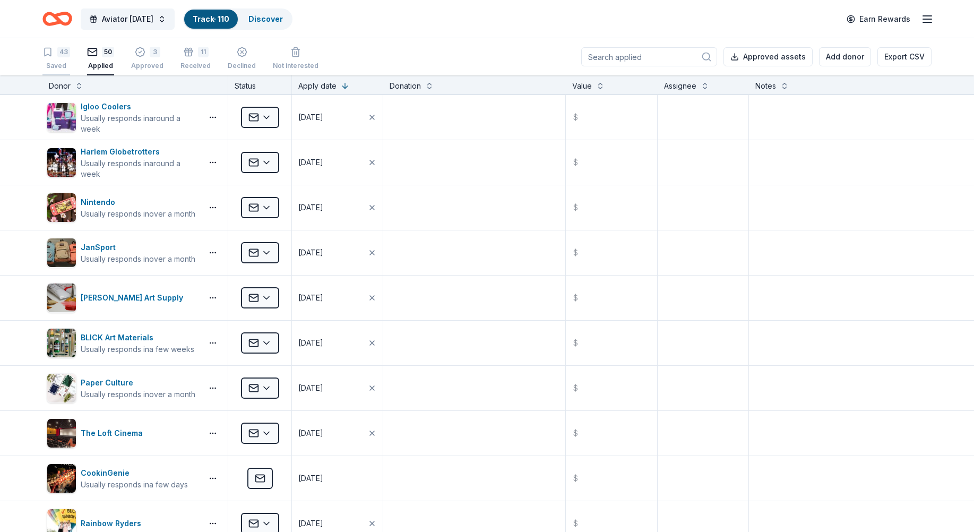
click at [55, 51] on div "43" at bounding box center [56, 52] width 28 height 11
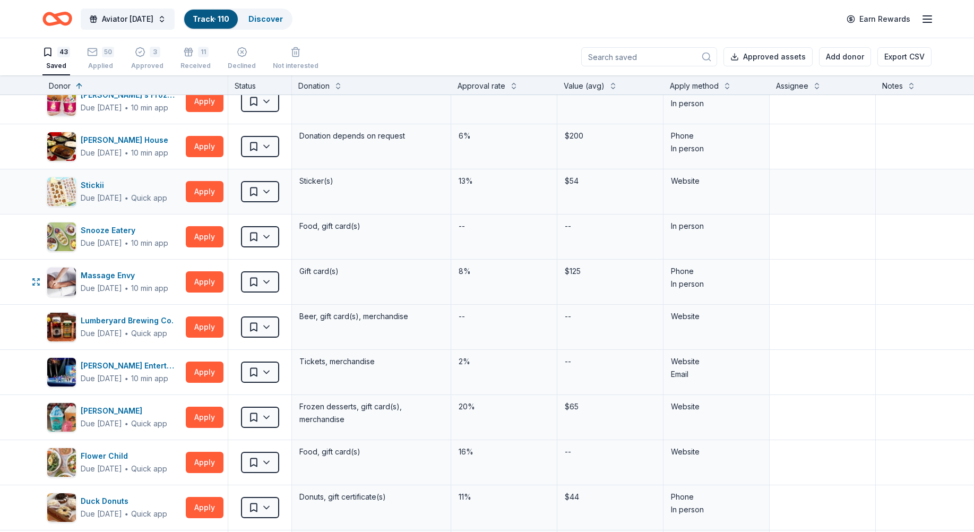
scroll to position [159, 0]
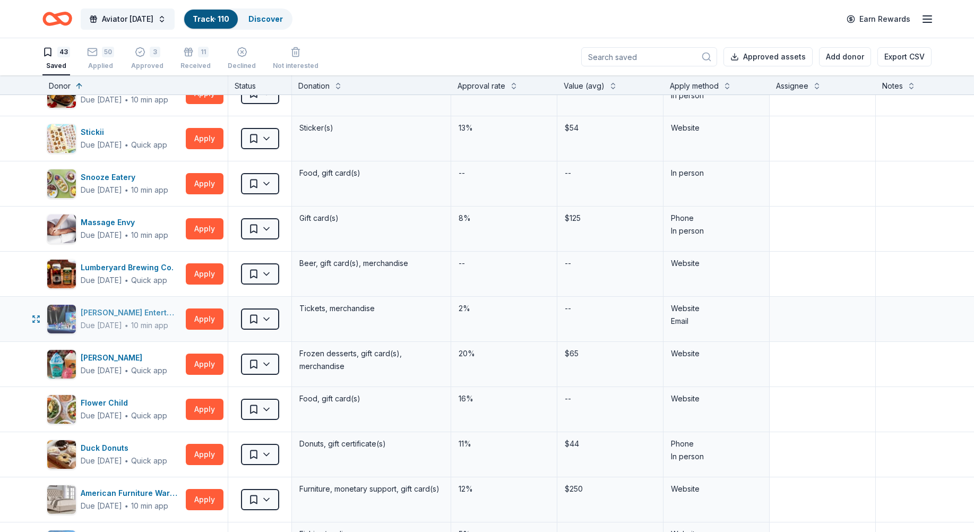
click at [113, 314] on div "Feld Entertainment" at bounding box center [131, 312] width 101 height 13
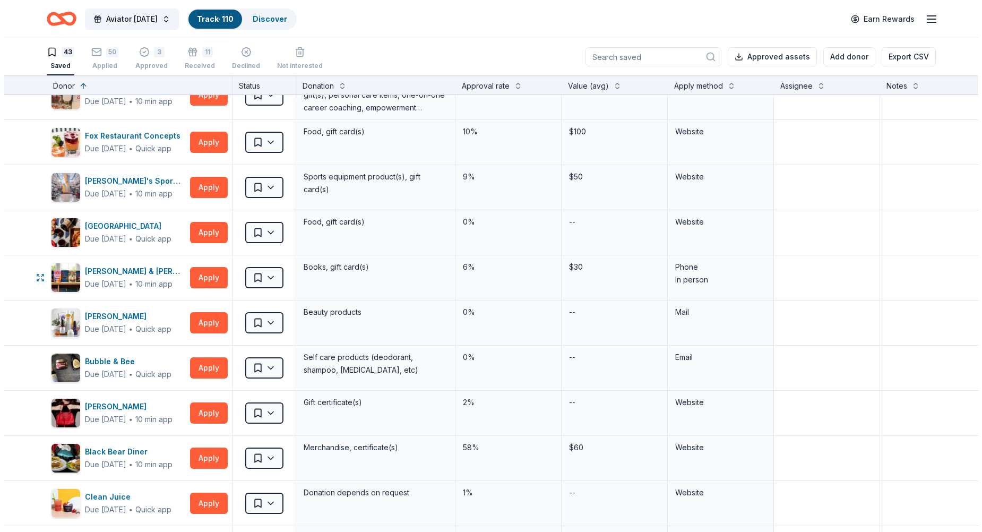
scroll to position [1433, 0]
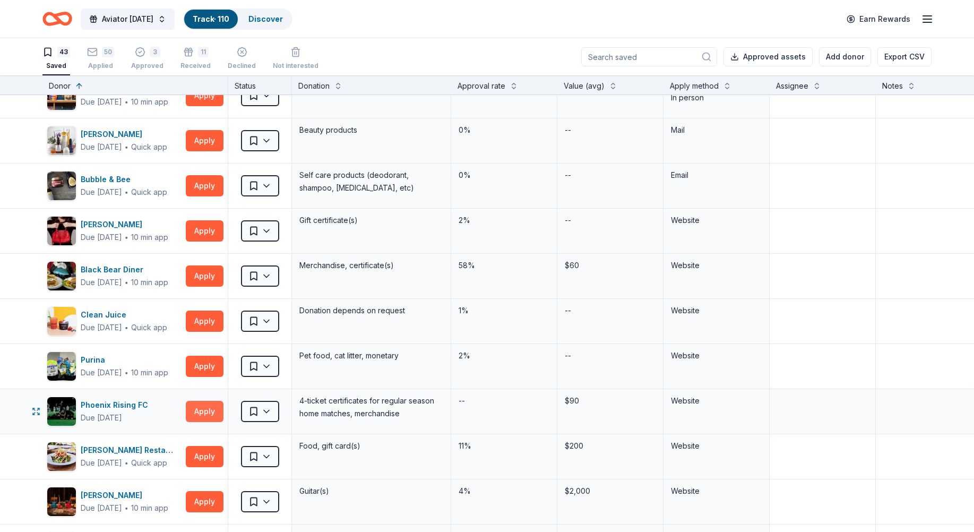
click at [206, 412] on button "Apply" at bounding box center [205, 411] width 38 height 21
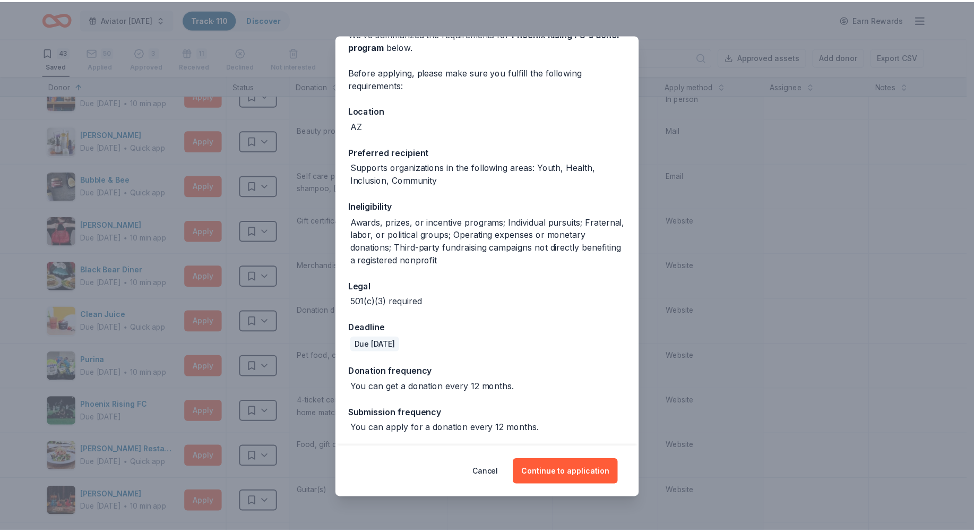
scroll to position [59, 0]
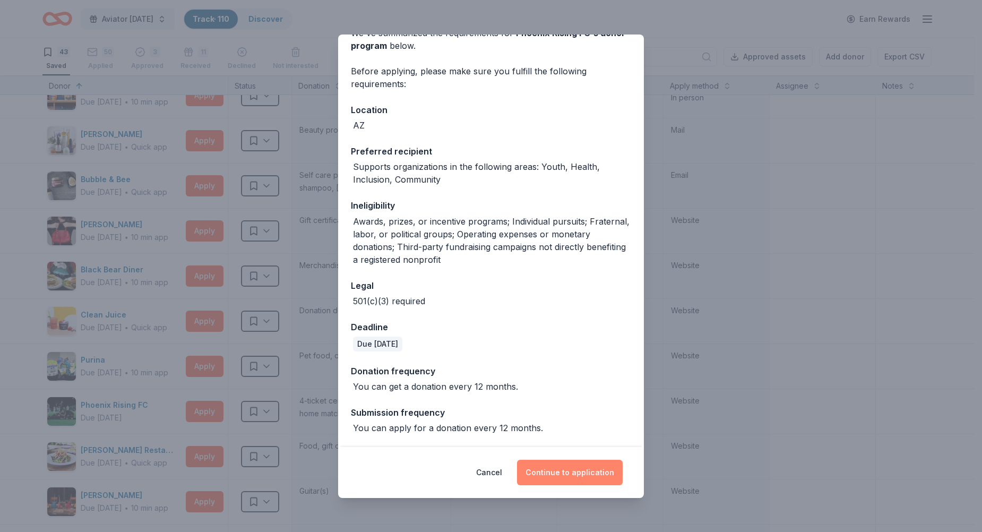
click at [577, 472] on button "Continue to application" at bounding box center [570, 472] width 106 height 25
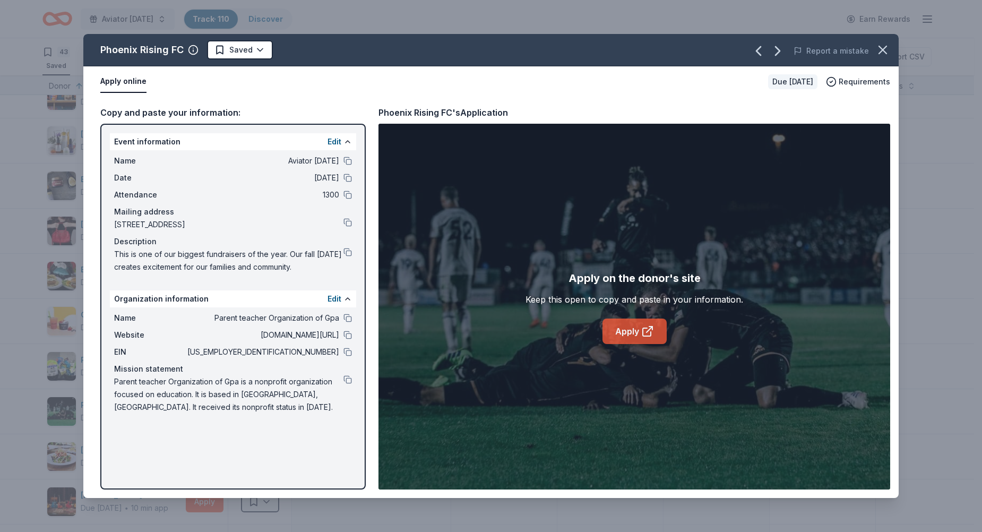
click at [659, 332] on link "Apply" at bounding box center [634, 330] width 64 height 25
click at [238, 48] on html "Aviator Carnival Track · 110 Discover Earn Rewards 43 Saved 50 Applied 3 Approv…" at bounding box center [491, 266] width 982 height 532
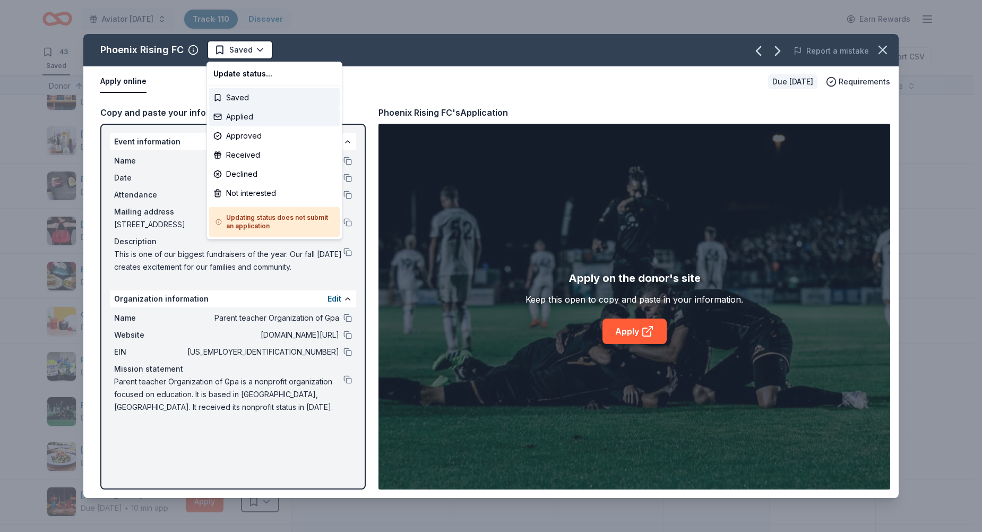
click at [254, 109] on div "Applied" at bounding box center [274, 116] width 131 height 19
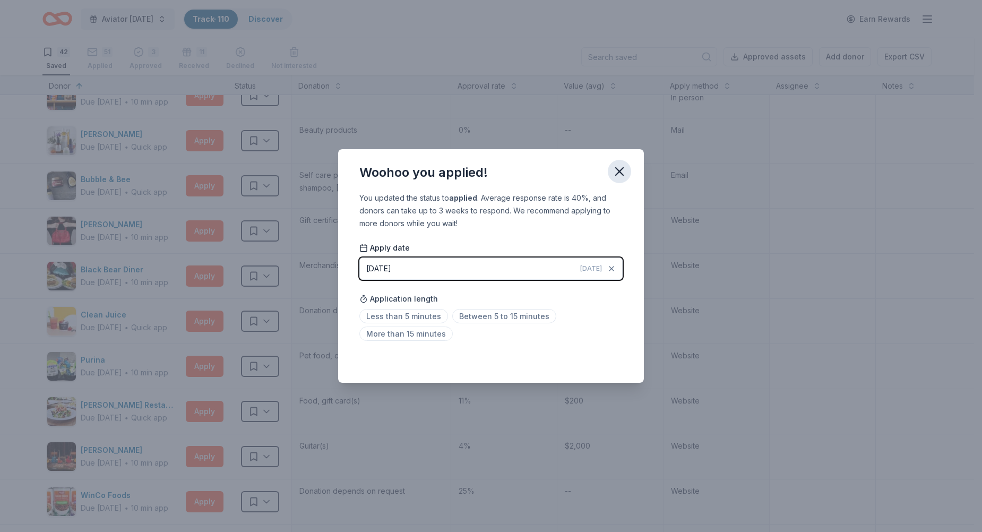
click at [624, 171] on icon "button" at bounding box center [619, 171] width 15 height 15
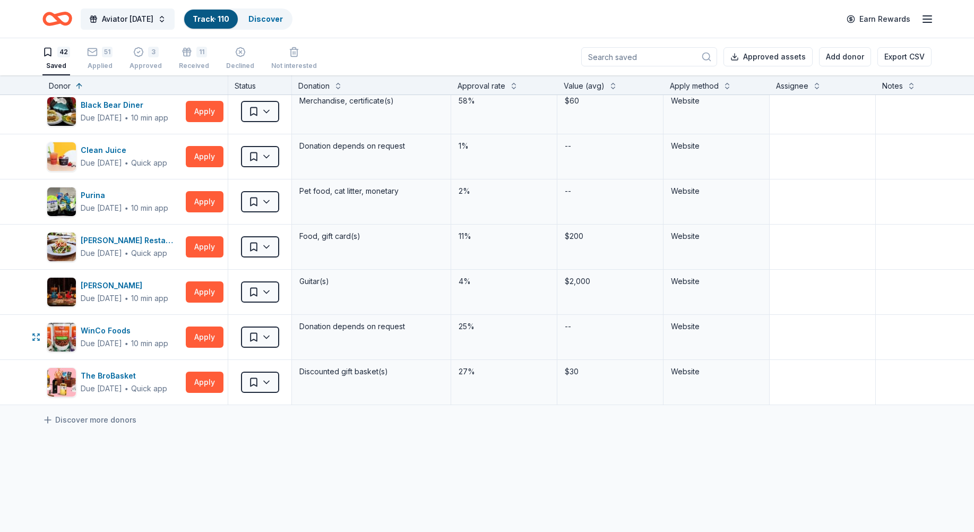
scroll to position [1645, 0]
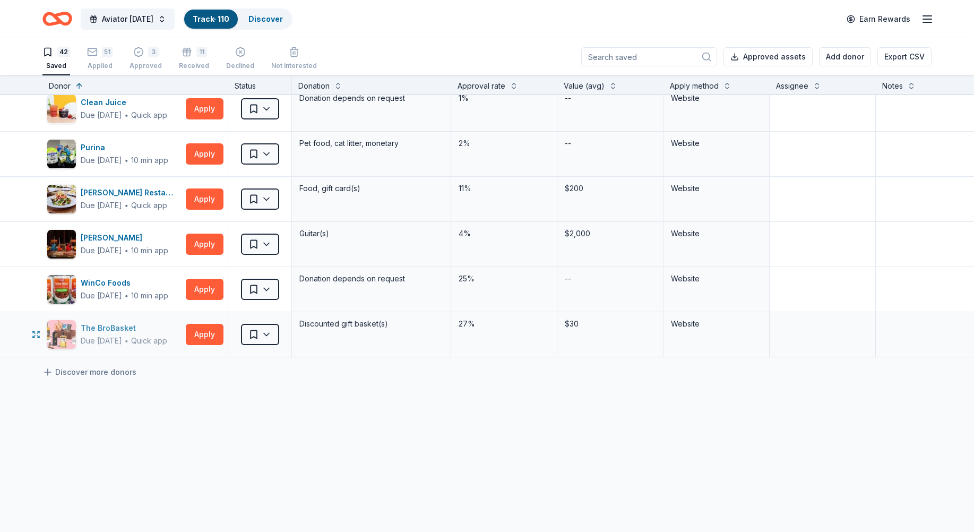
click at [96, 325] on div "The BroBasket" at bounding box center [124, 328] width 87 height 13
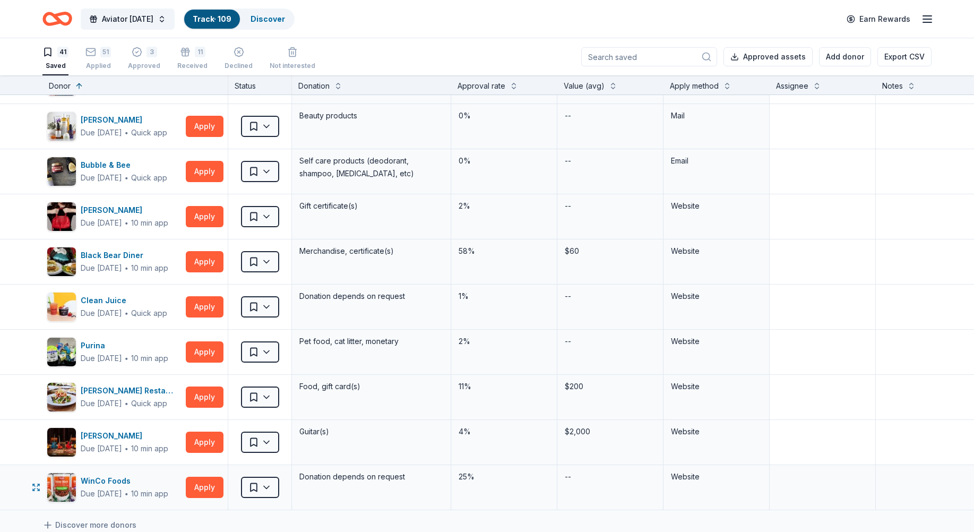
scroll to position [1473, 0]
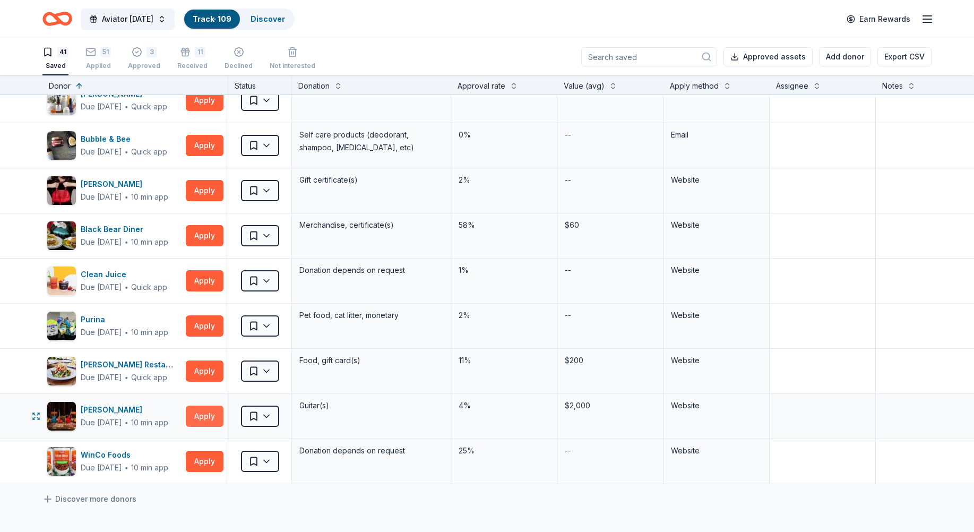
click at [204, 412] on button "Apply" at bounding box center [205, 415] width 38 height 21
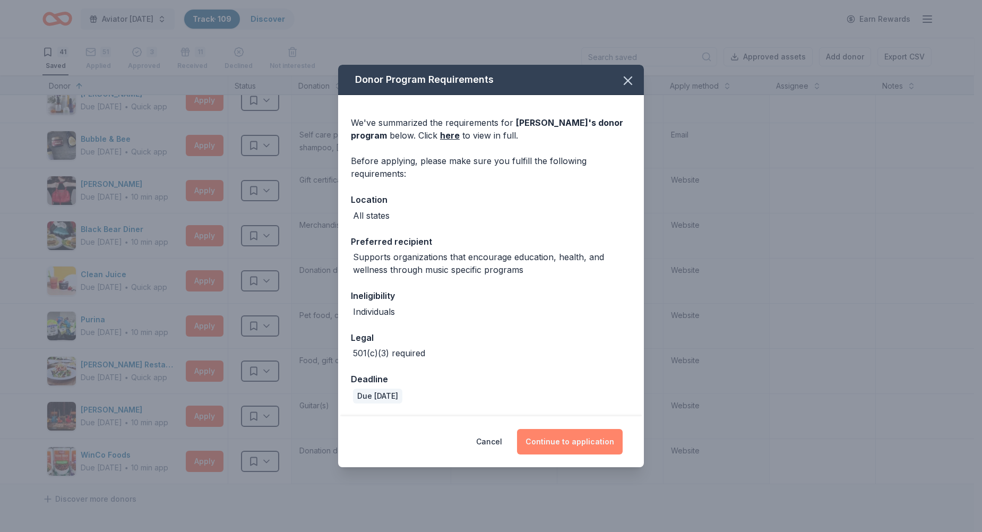
click at [561, 437] on button "Continue to application" at bounding box center [570, 441] width 106 height 25
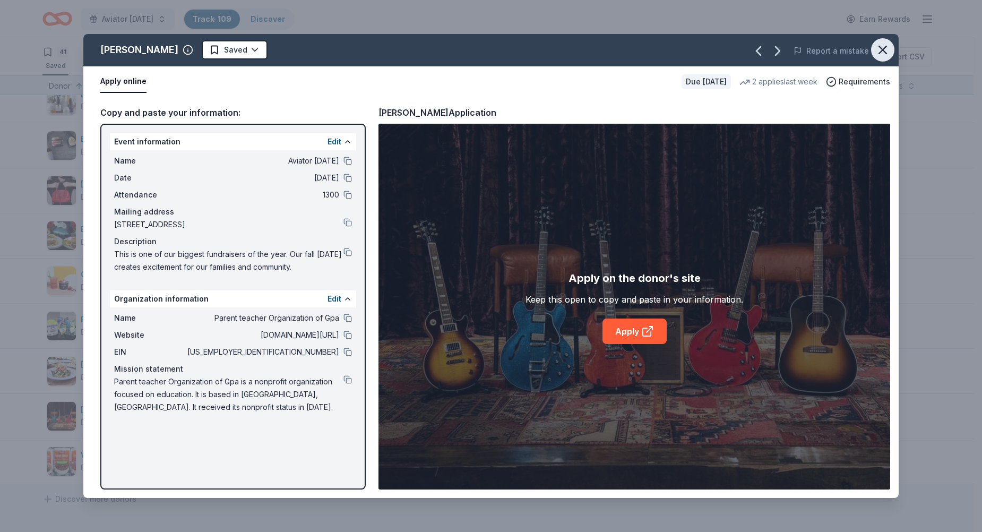
click at [890, 47] on button "button" at bounding box center [882, 49] width 23 height 23
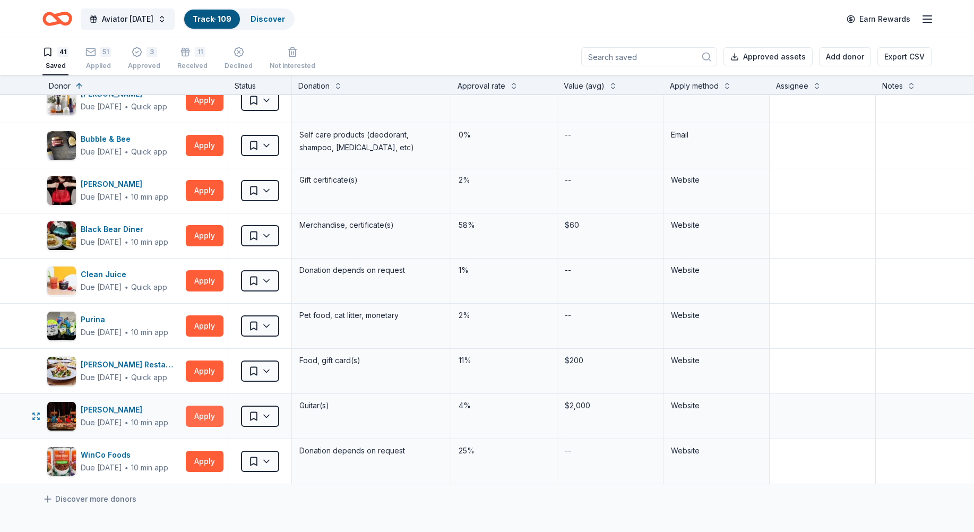
click at [205, 412] on button "Apply" at bounding box center [205, 415] width 38 height 21
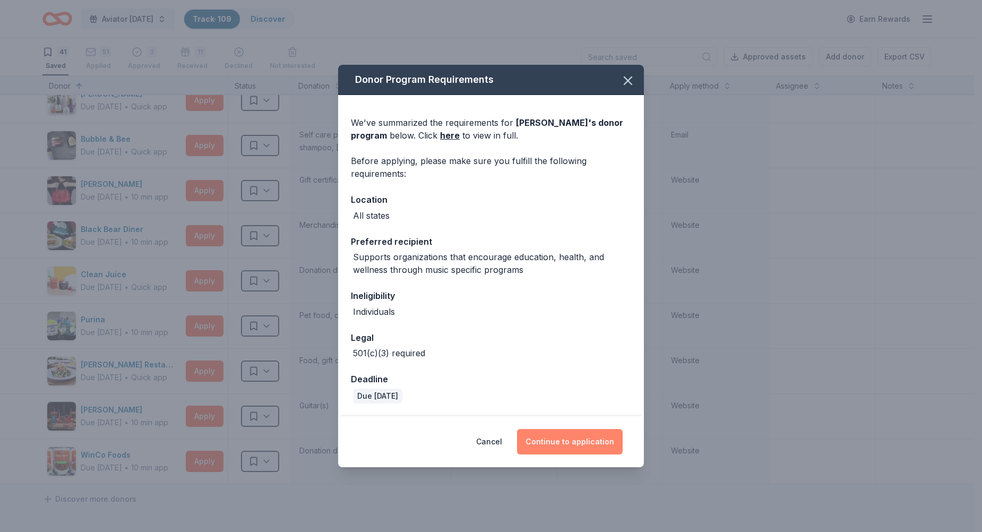
click at [563, 440] on button "Continue to application" at bounding box center [570, 441] width 106 height 25
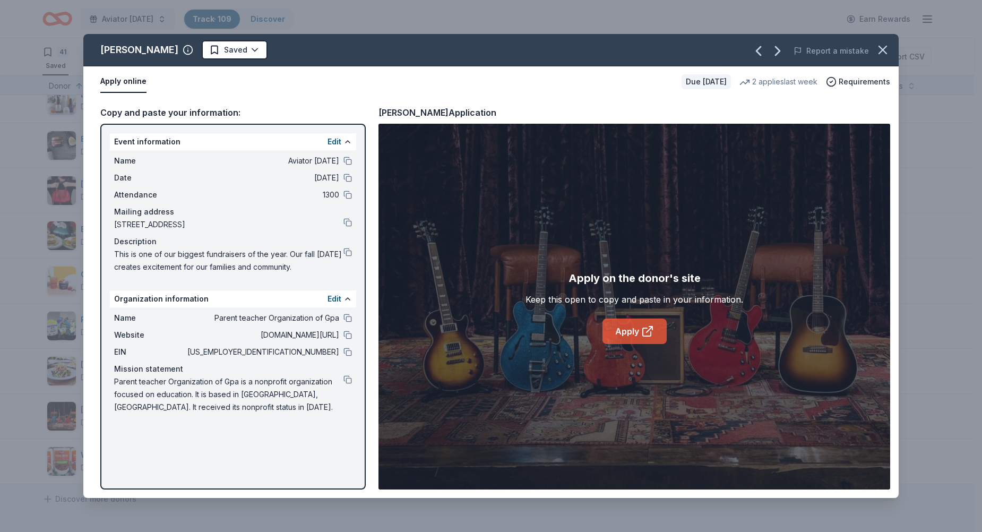
click at [630, 335] on link "Apply" at bounding box center [634, 330] width 64 height 25
click at [220, 47] on html "Aviator Carnival Track · 109 Discover Earn Rewards 41 Saved 51 Applied 3 Approv…" at bounding box center [491, 266] width 982 height 532
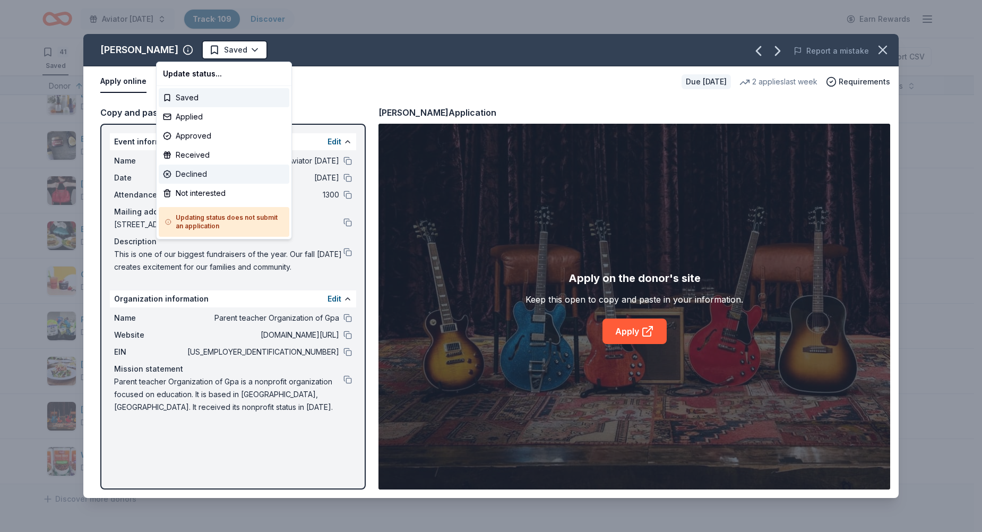
click at [196, 178] on div "Declined" at bounding box center [224, 174] width 131 height 19
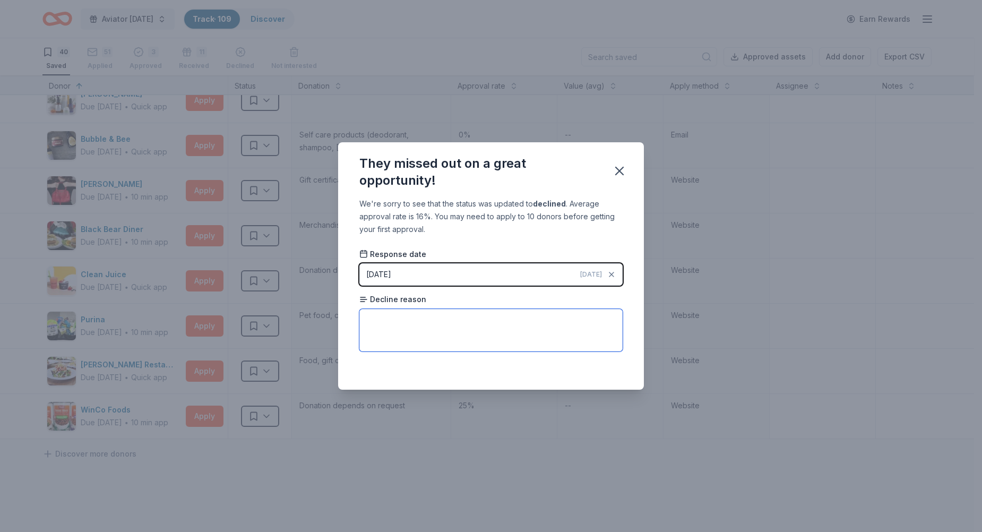
click at [447, 331] on textarea at bounding box center [490, 330] width 263 height 42
type textarea "Does not work with PTOs"
click at [621, 168] on icon "button" at bounding box center [619, 170] width 7 height 7
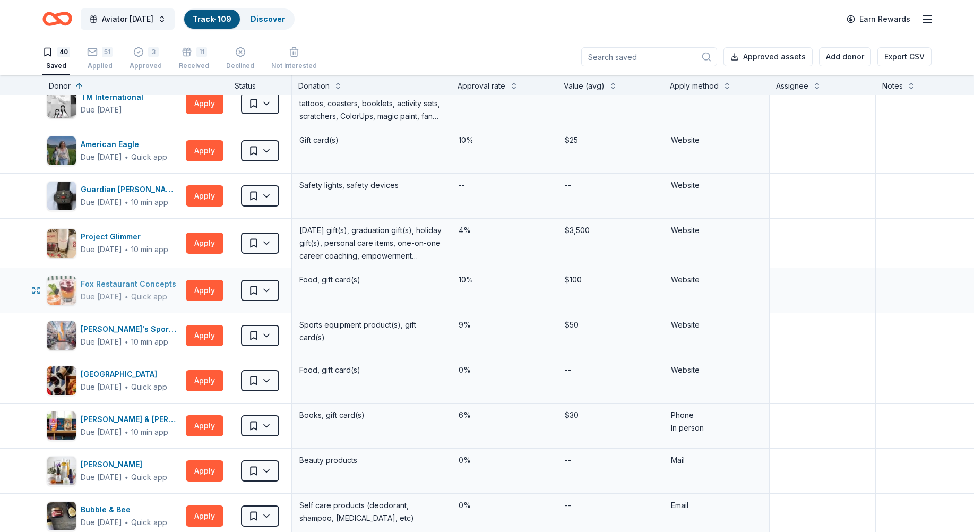
scroll to position [1102, 0]
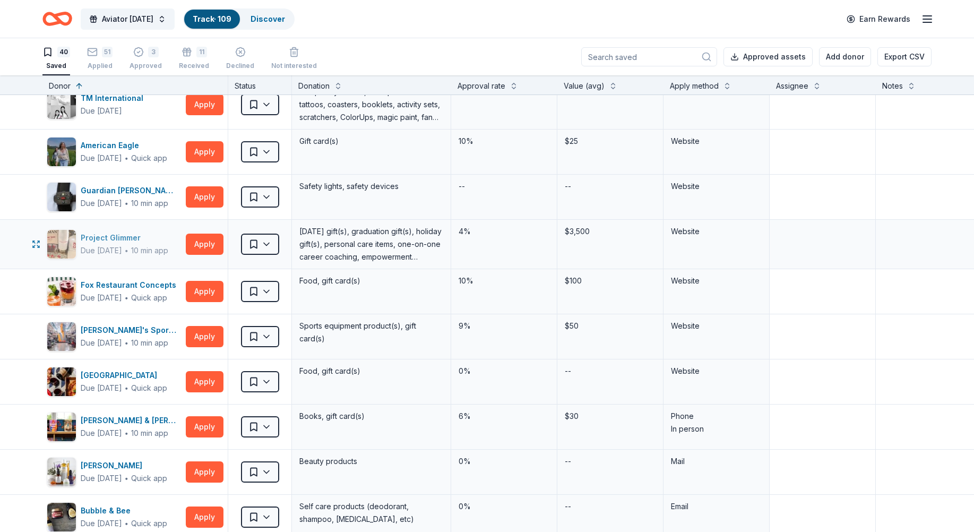
click at [126, 238] on div "Project Glimmer" at bounding box center [125, 237] width 88 height 13
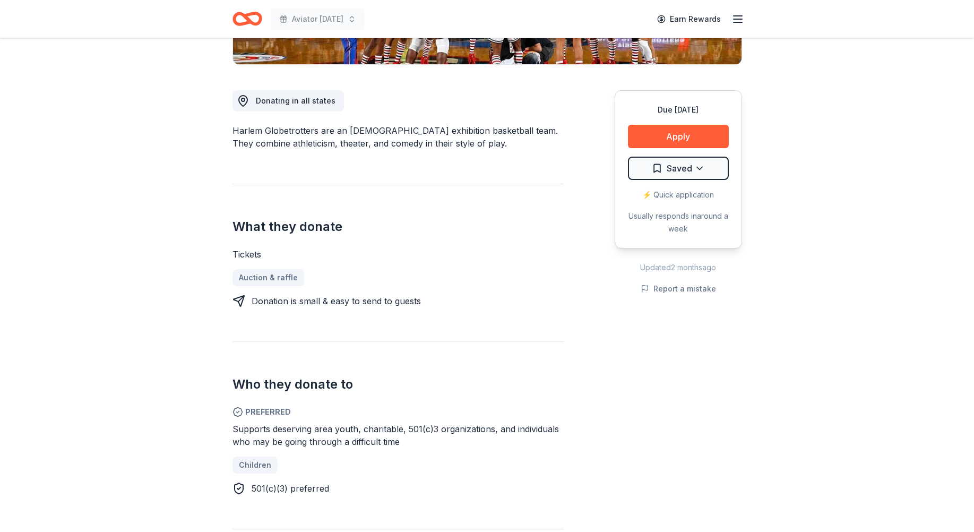
scroll to position [212, 0]
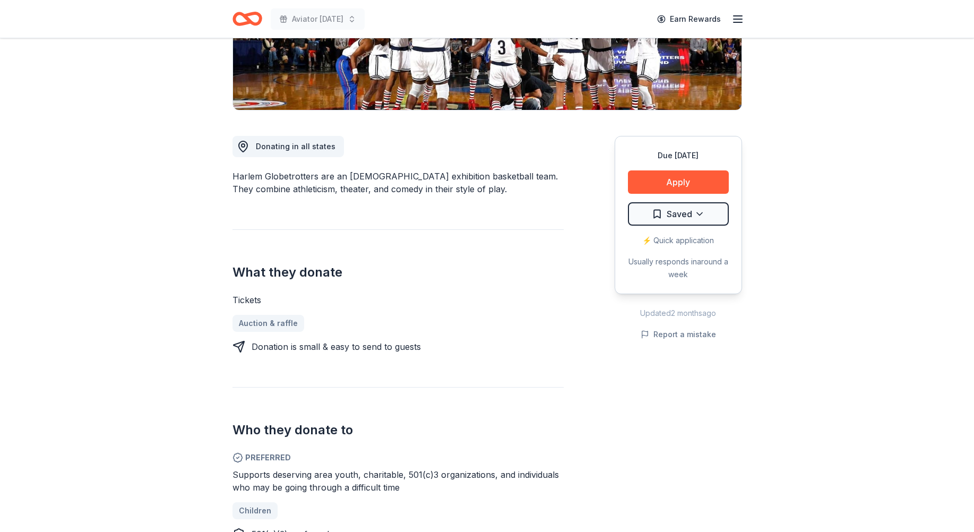
drag, startPoint x: 405, startPoint y: 489, endPoint x: 254, endPoint y: 469, distance: 153.1
click at [254, 469] on div "Supports deserving area youth, charitable, 501(c)3 organizations, and individua…" at bounding box center [397, 480] width 331 height 25
click at [254, 469] on span "Supports deserving area youth, charitable, 501(c)3 organizations, and individua…" at bounding box center [395, 480] width 326 height 23
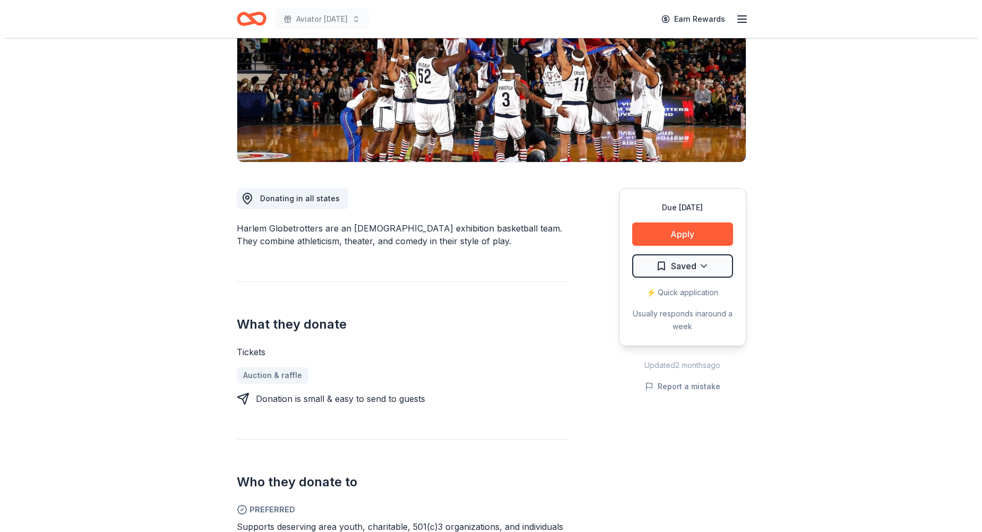
scroll to position [159, 0]
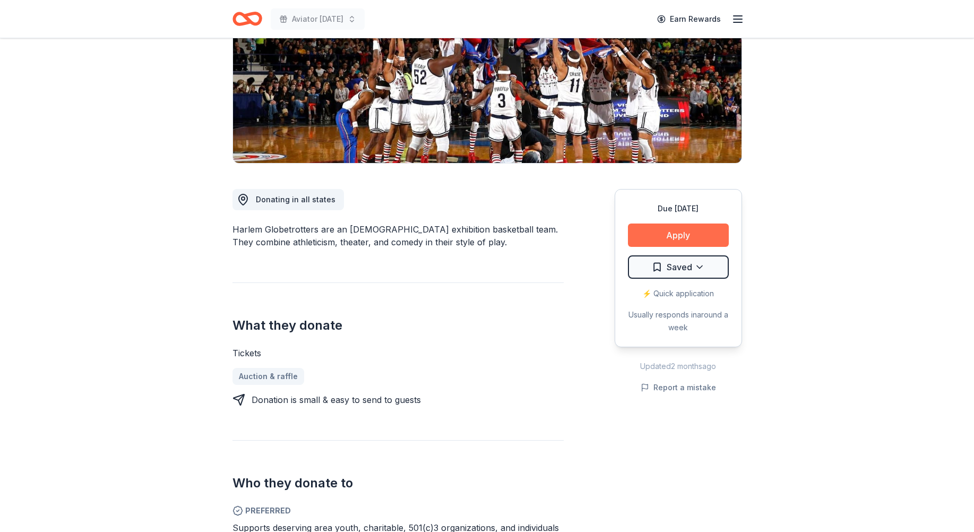
click at [662, 232] on button "Apply" at bounding box center [678, 234] width 101 height 23
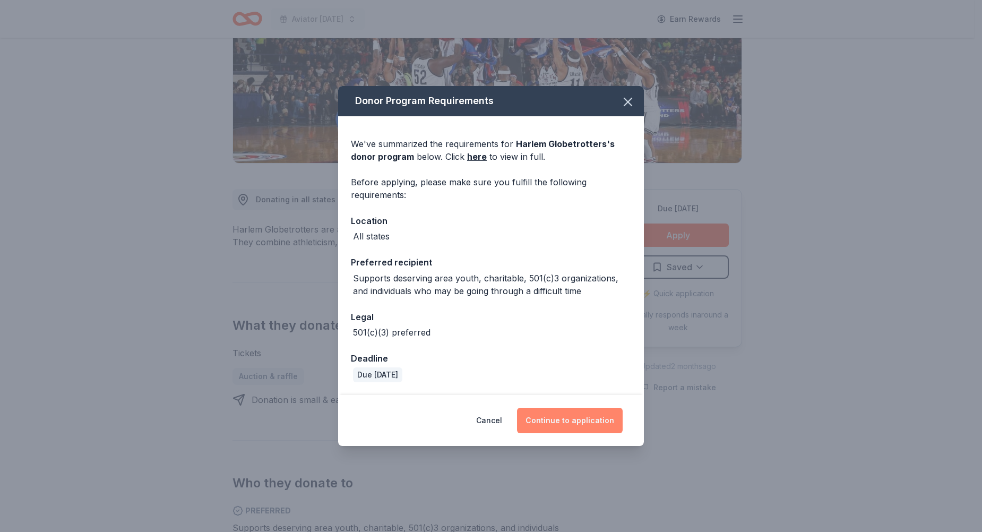
drag, startPoint x: 556, startPoint y: 433, endPoint x: 557, endPoint y: 426, distance: 6.9
click at [556, 431] on button "Continue to application" at bounding box center [570, 420] width 106 height 25
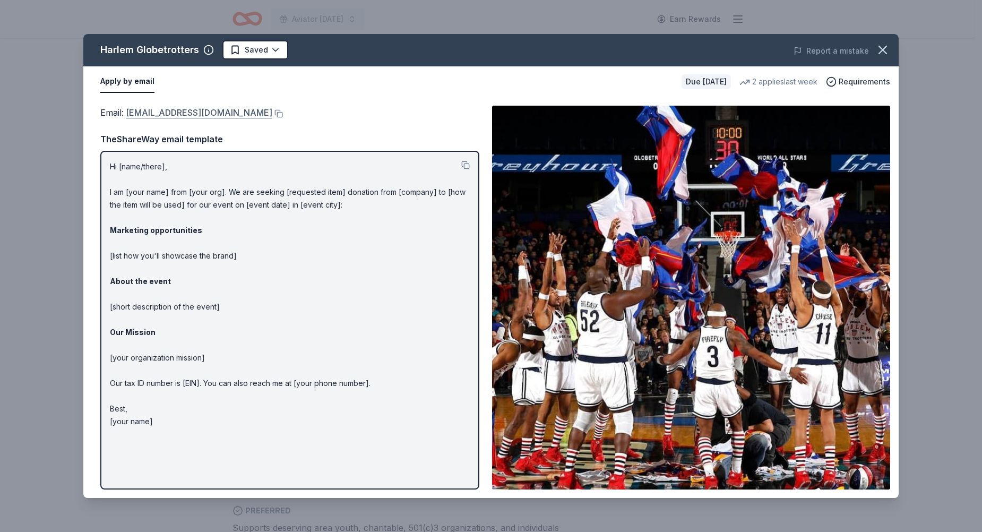
click at [188, 109] on link "info@harlemglobetrotters.com" at bounding box center [199, 113] width 146 height 14
click at [272, 115] on button at bounding box center [277, 113] width 11 height 8
drag, startPoint x: 886, startPoint y: 52, endPoint x: 878, endPoint y: 49, distance: 8.9
click at [886, 52] on icon "button" at bounding box center [882, 49] width 15 height 15
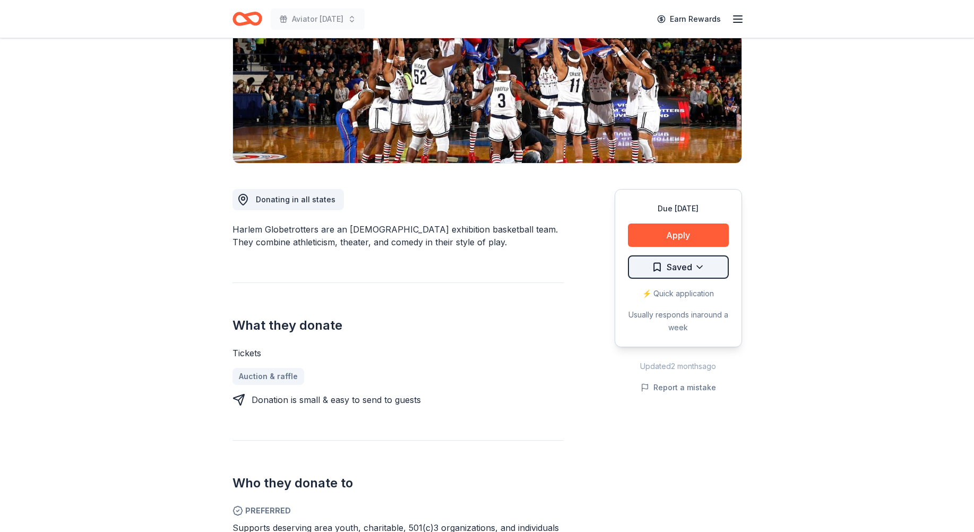
click at [706, 264] on html "Aviator Carnival Earn Rewards Due in 19 days Share Harlem Globetrotters New 2 a…" at bounding box center [487, 107] width 974 height 532
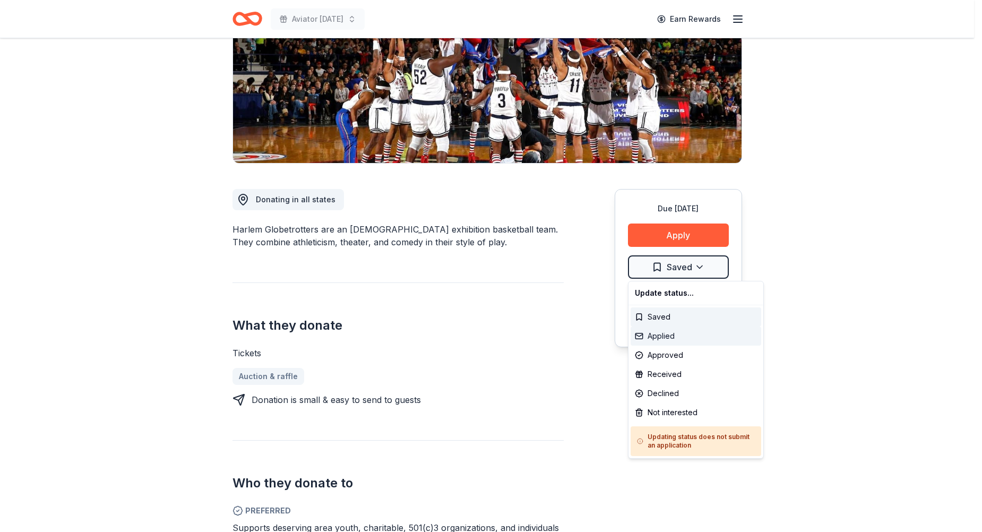
click at [684, 340] on div "Applied" at bounding box center [695, 335] width 131 height 19
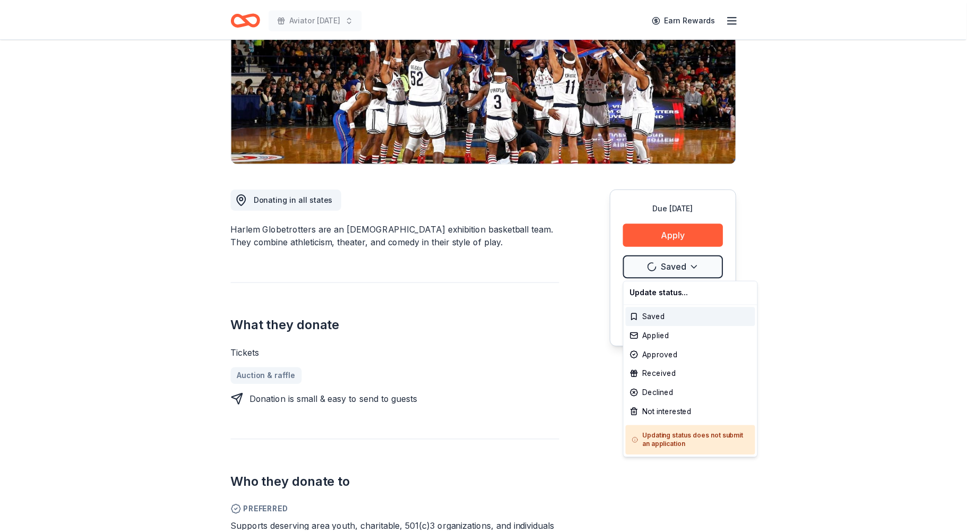
scroll to position [0, 0]
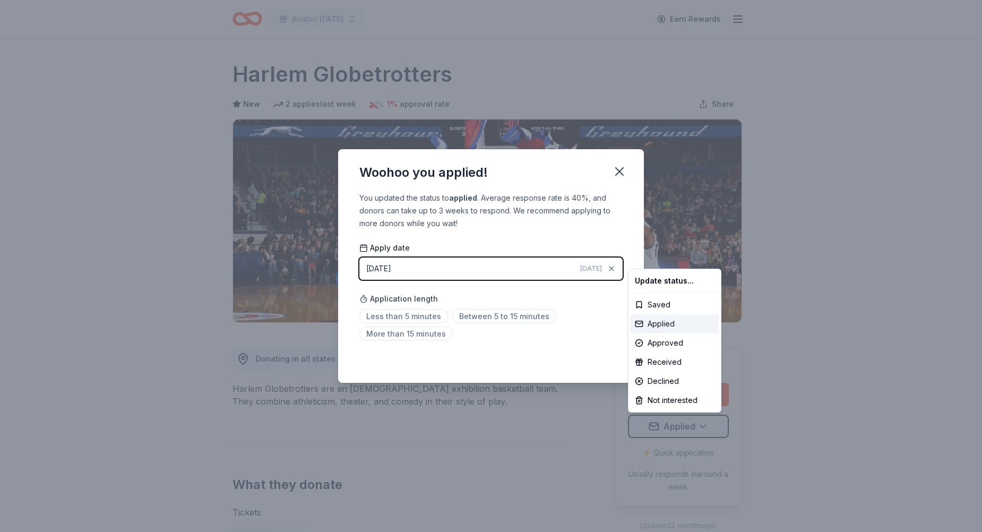
click at [657, 325] on div "Applied" at bounding box center [674, 323] width 88 height 19
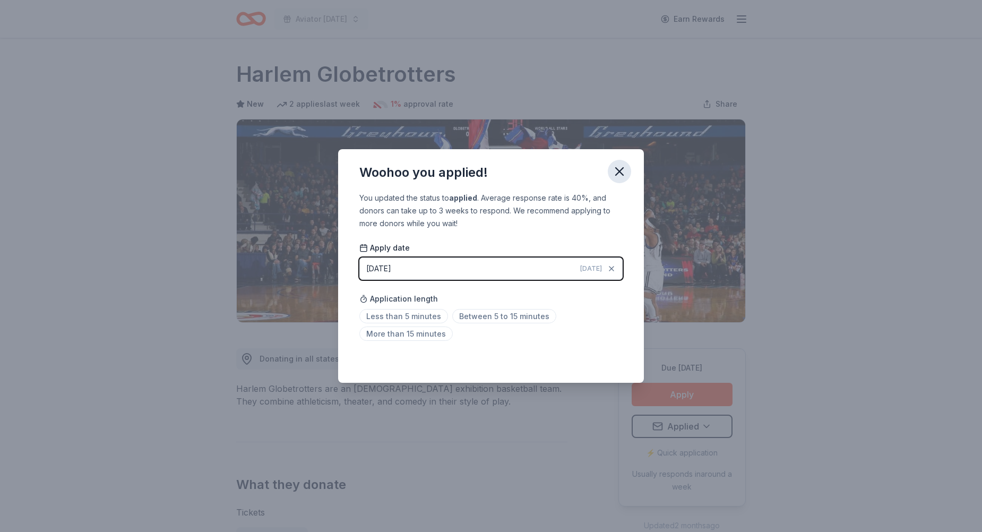
click at [627, 173] on button "button" at bounding box center [619, 171] width 23 height 23
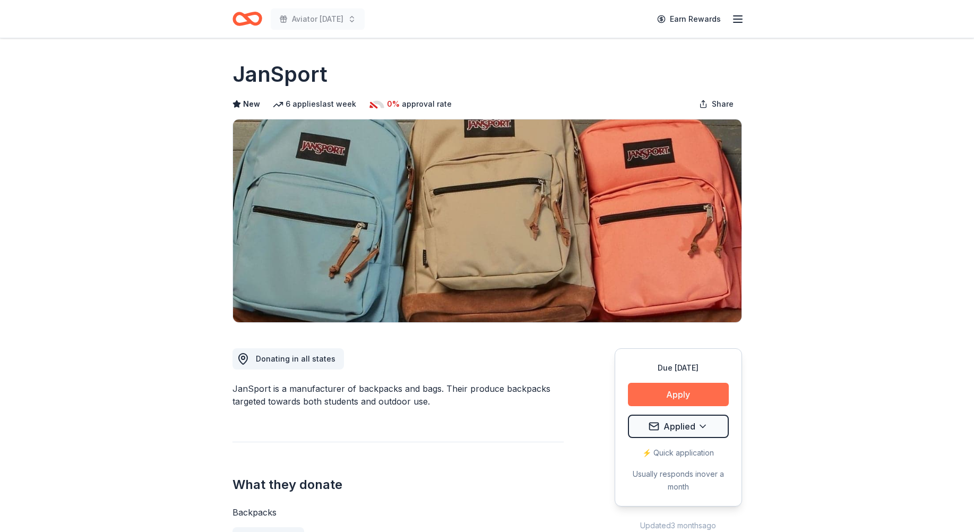
click at [672, 398] on button "Apply" at bounding box center [678, 394] width 101 height 23
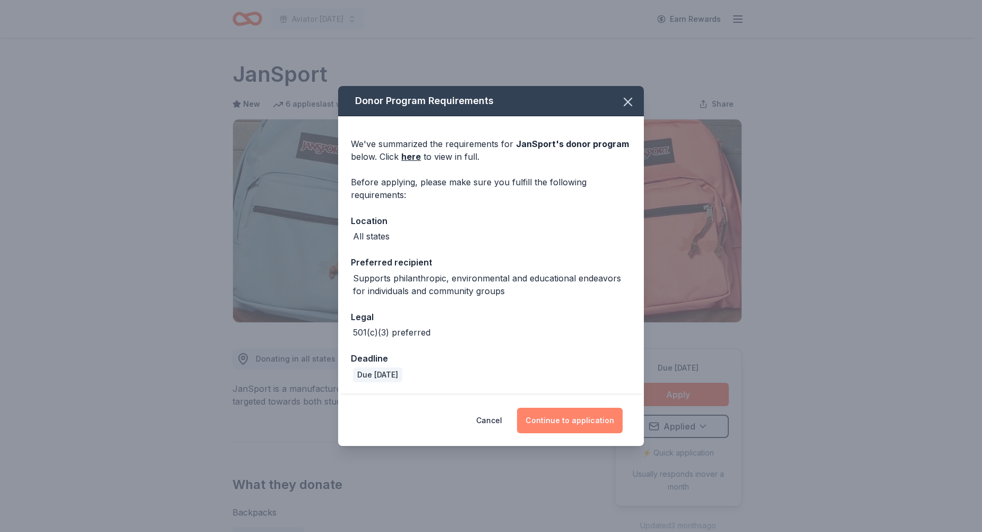
click at [555, 420] on button "Continue to application" at bounding box center [570, 420] width 106 height 25
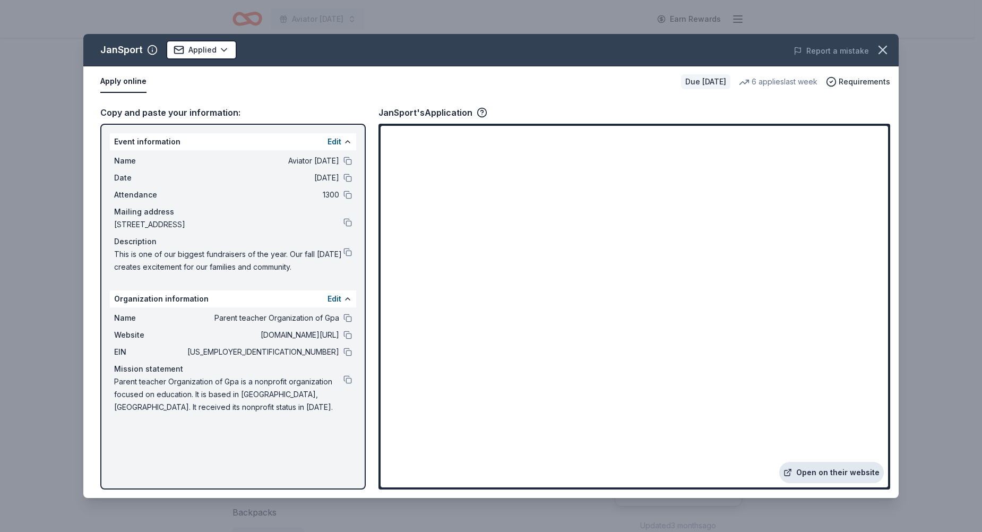
click at [829, 473] on link "Open on their website" at bounding box center [831, 472] width 105 height 21
click at [874, 49] on button "button" at bounding box center [882, 49] width 23 height 23
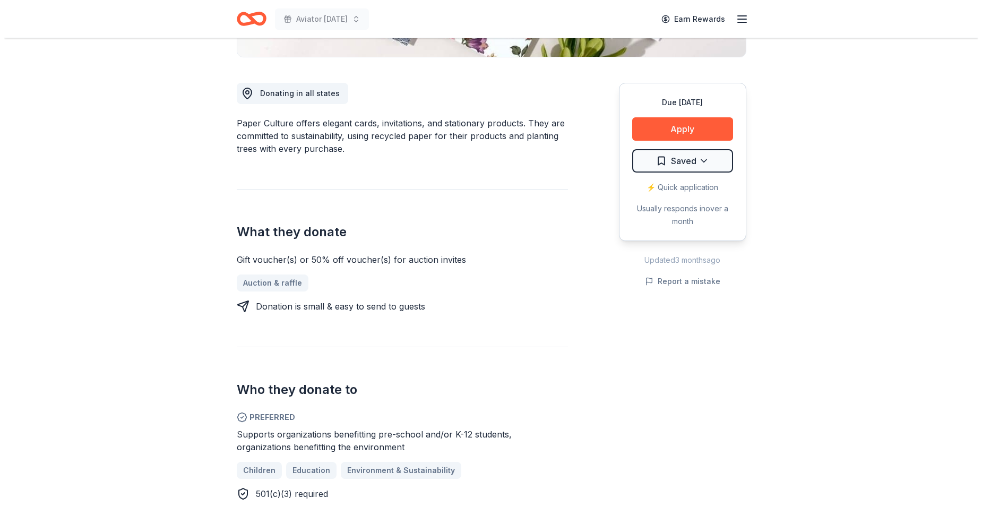
scroll to position [212, 0]
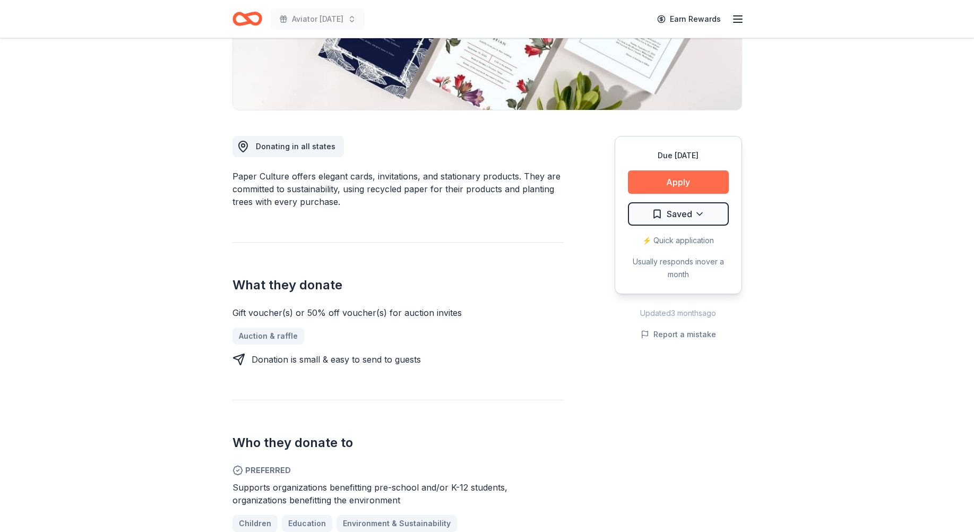
click at [681, 189] on button "Apply" at bounding box center [678, 181] width 101 height 23
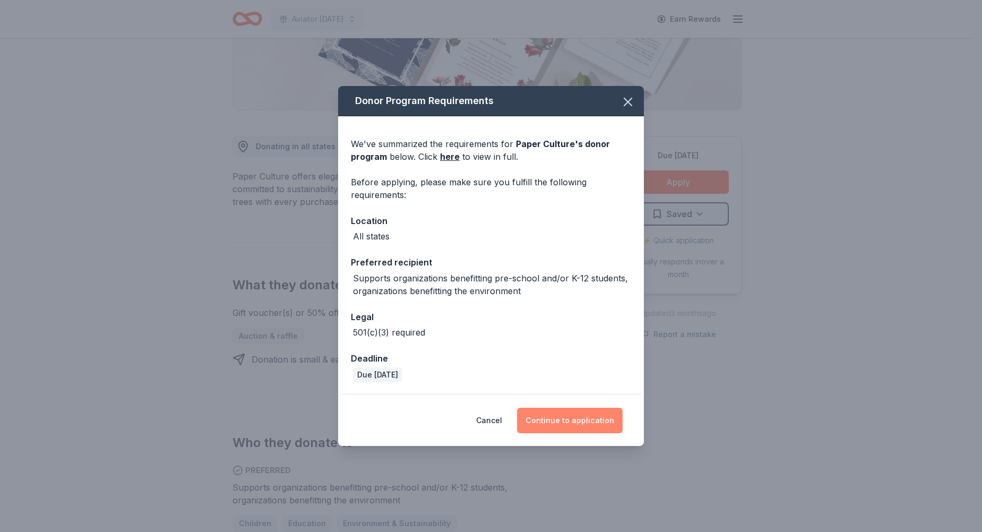
click at [566, 416] on button "Continue to application" at bounding box center [570, 420] width 106 height 25
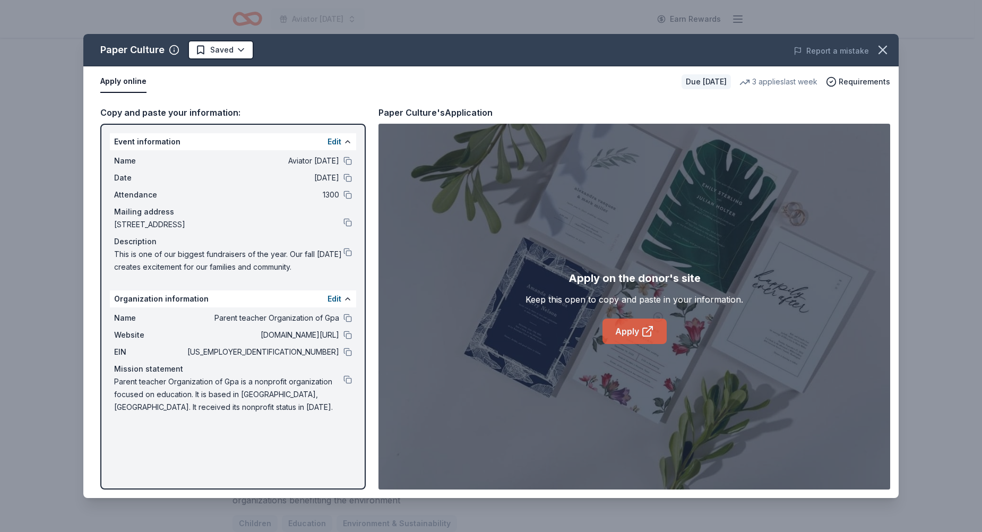
click at [622, 339] on link "Apply" at bounding box center [634, 330] width 64 height 25
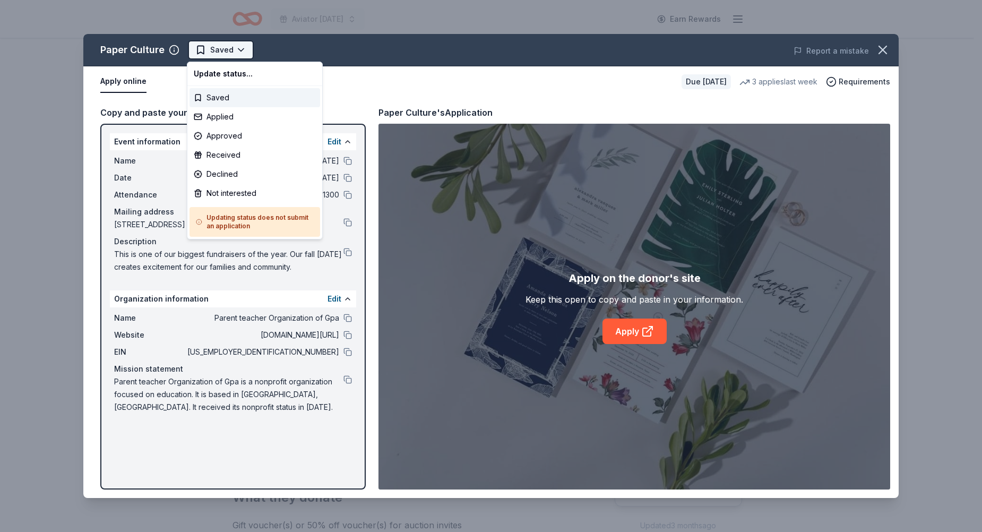
click at [241, 50] on html "Aviator [DATE] Earn Rewards Due [DATE] Share Paper Culture New 3 applies last w…" at bounding box center [491, 266] width 982 height 532
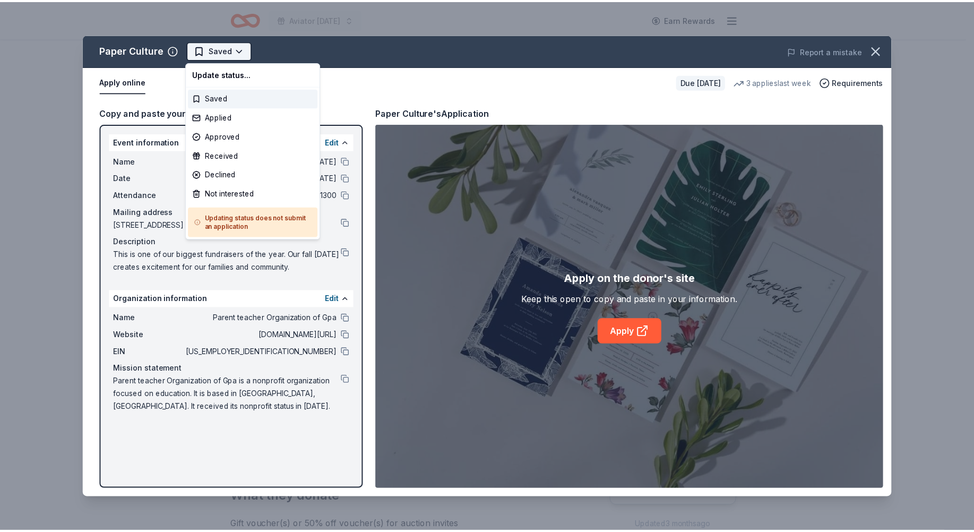
scroll to position [0, 0]
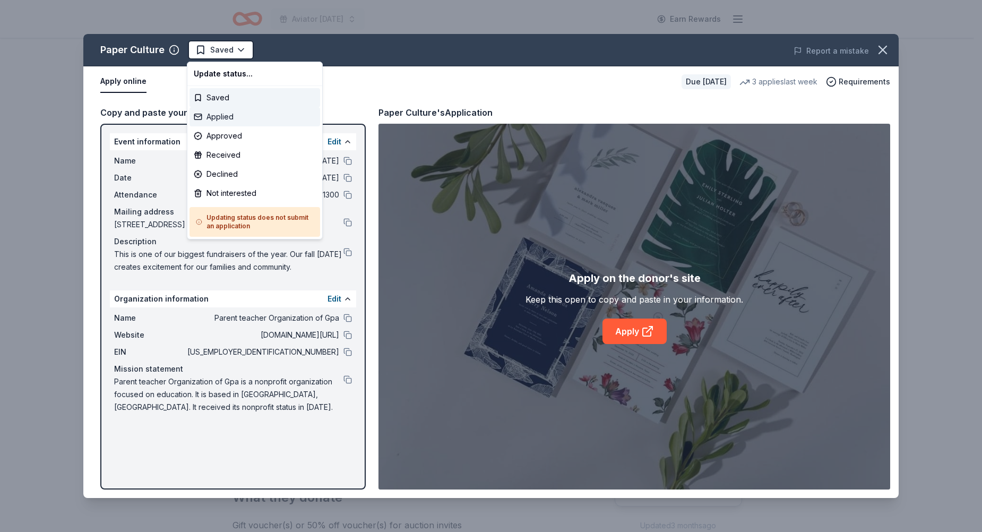
click at [227, 118] on div "Applied" at bounding box center [254, 116] width 131 height 19
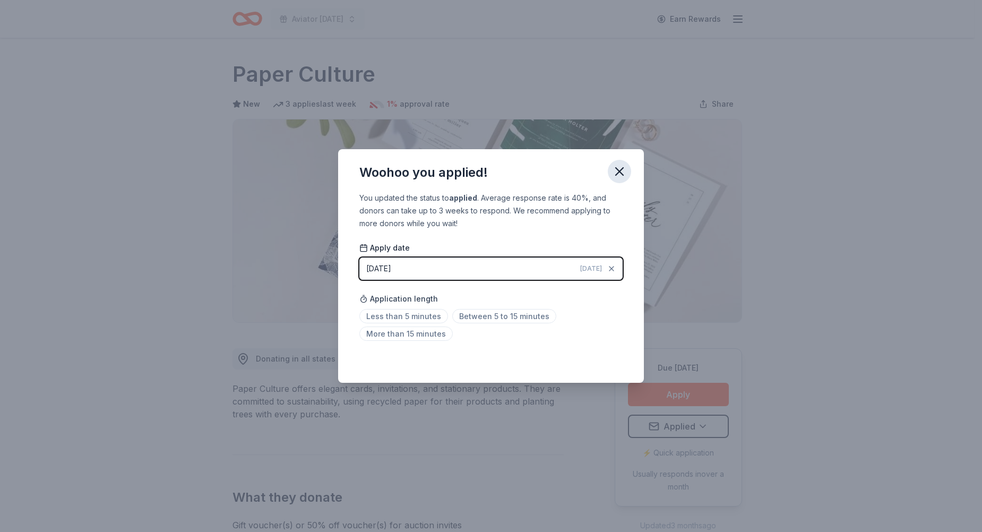
click at [618, 170] on icon "button" at bounding box center [619, 171] width 7 height 7
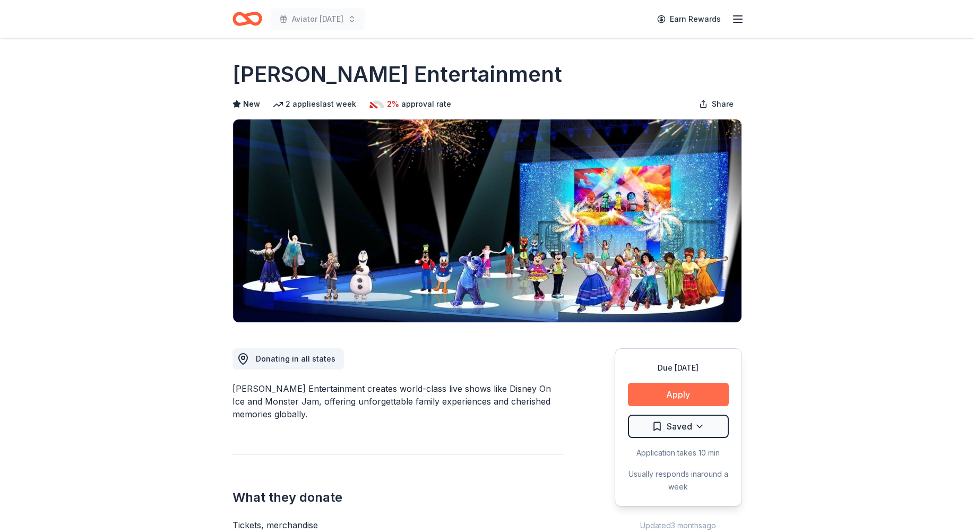
click at [669, 392] on button "Apply" at bounding box center [678, 394] width 101 height 23
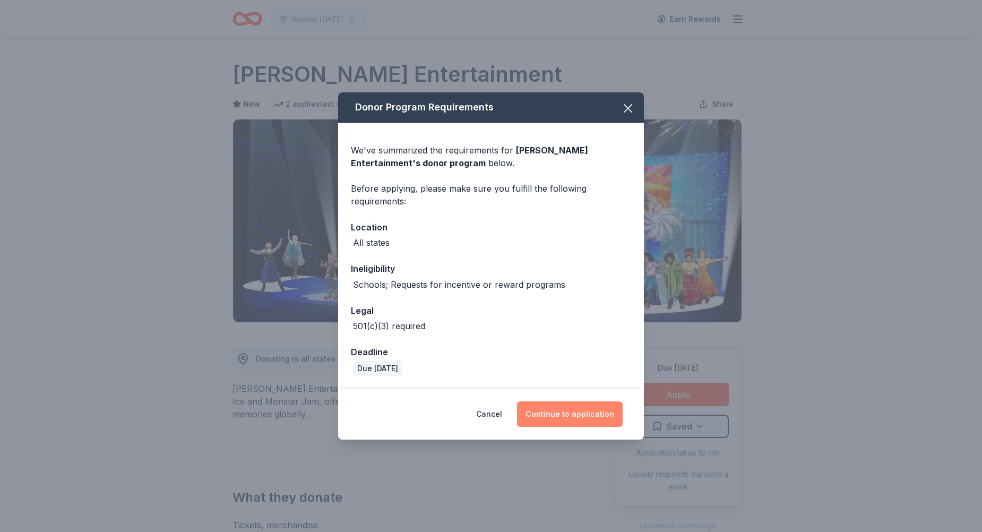
click at [584, 412] on button "Continue to application" at bounding box center [570, 413] width 106 height 25
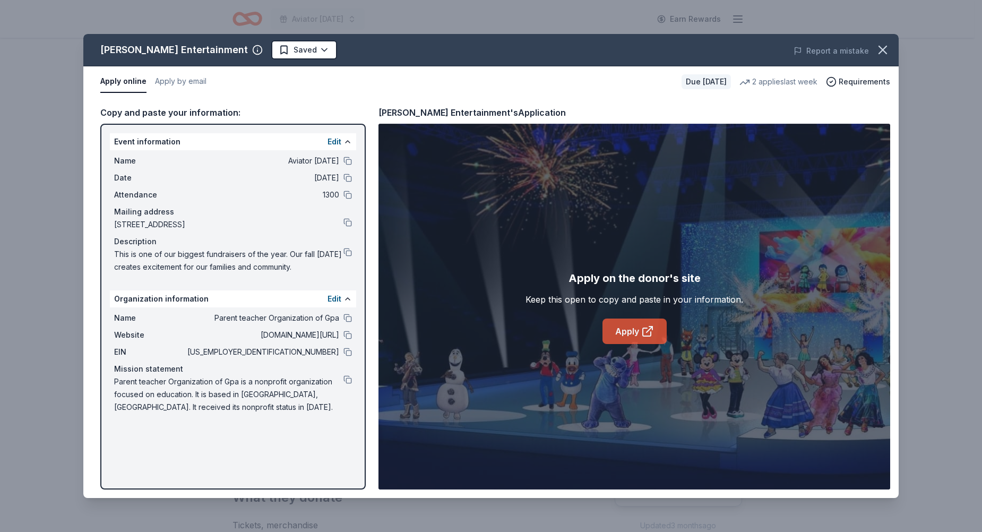
click at [634, 329] on link "Apply" at bounding box center [634, 330] width 64 height 25
click at [627, 338] on link "Apply" at bounding box center [634, 330] width 64 height 25
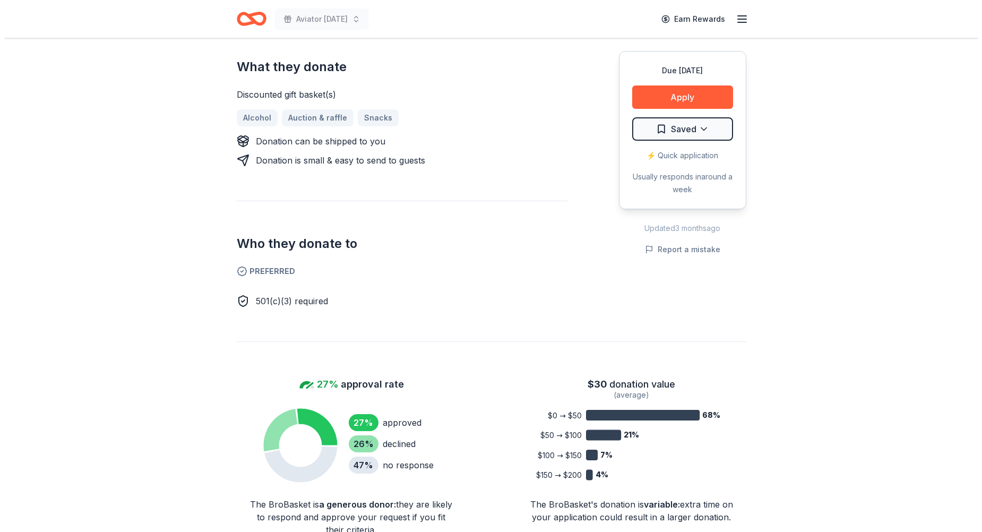
scroll to position [425, 0]
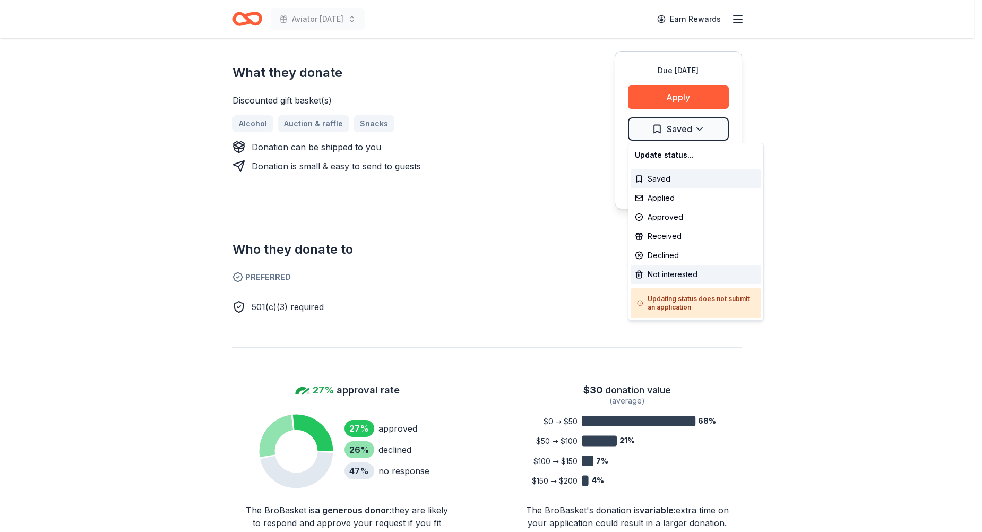
click at [654, 279] on div "Not interested" at bounding box center [695, 274] width 131 height 19
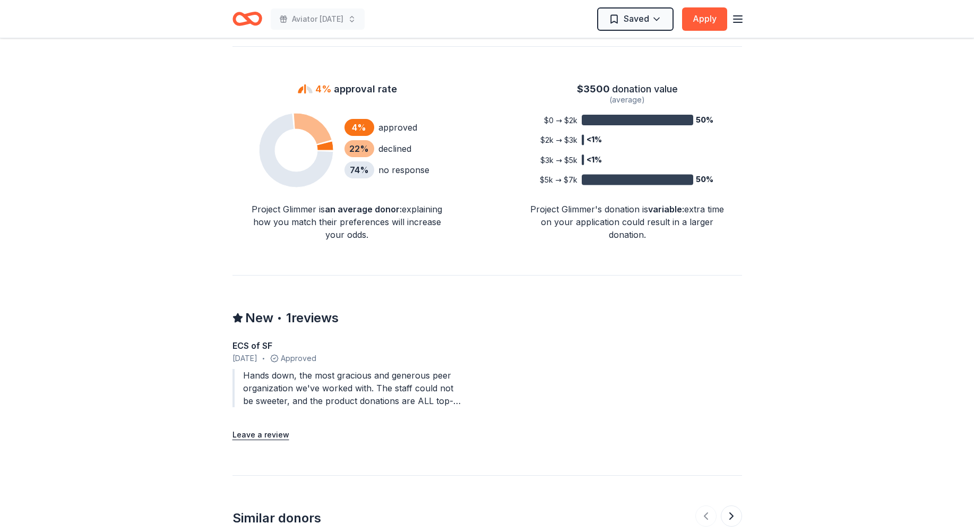
scroll to position [849, 0]
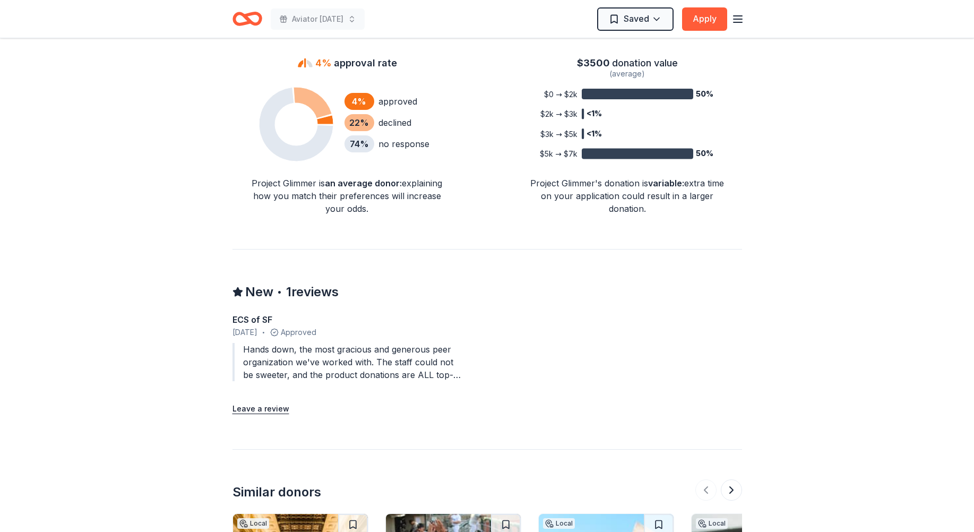
click at [448, 374] on div "Hands down, the most gracious and generous peer organization we've worked with.…" at bounding box center [346, 362] width 229 height 38
click at [458, 378] on div "Hands down, the most gracious and generous peer organization we've worked with.…" at bounding box center [346, 362] width 229 height 38
click at [448, 379] on div "Hands down, the most gracious and generous peer organization we've worked with.…" at bounding box center [346, 362] width 229 height 38
click at [384, 366] on div "Hands down, the most gracious and generous peer organization we've worked with.…" at bounding box center [346, 362] width 229 height 38
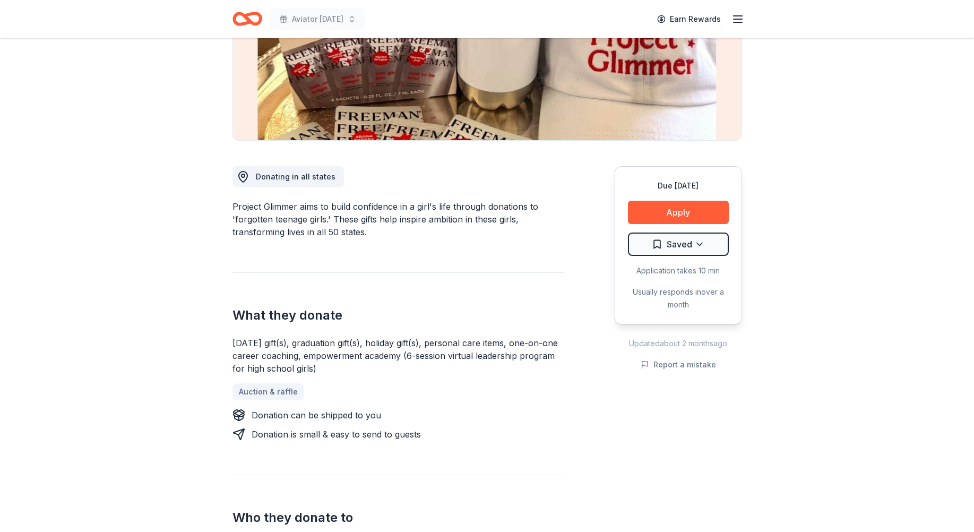
scroll to position [212, 0]
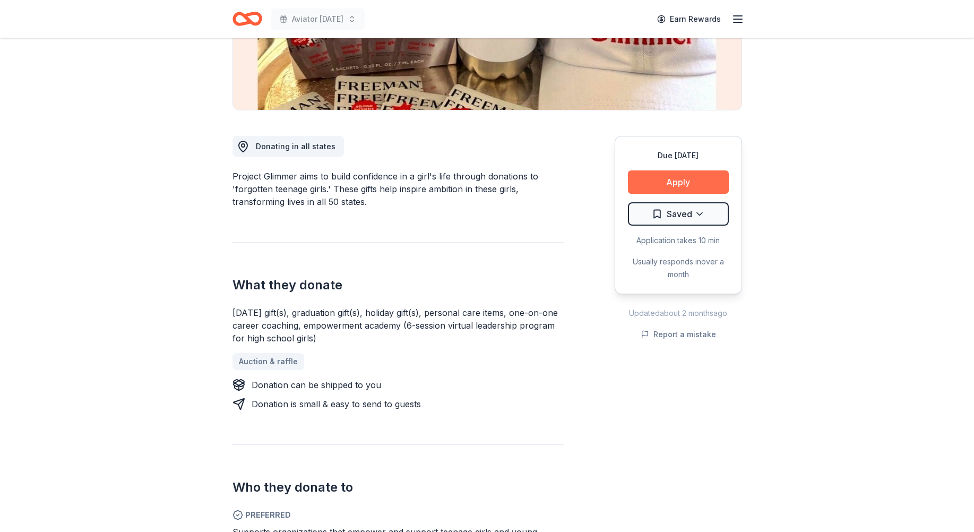
click at [685, 185] on button "Apply" at bounding box center [678, 181] width 101 height 23
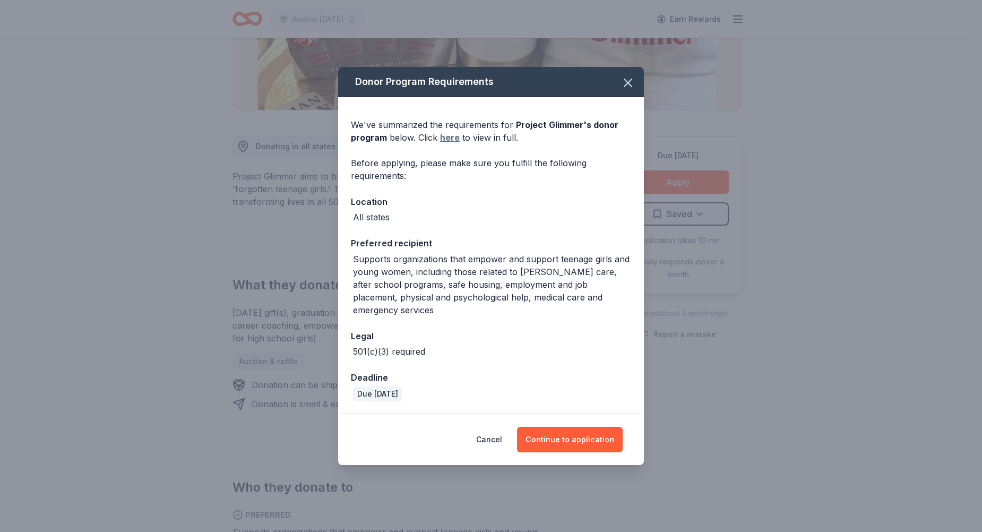
click at [446, 143] on link "here" at bounding box center [450, 137] width 20 height 13
click at [495, 435] on button "Cancel" at bounding box center [489, 439] width 26 height 25
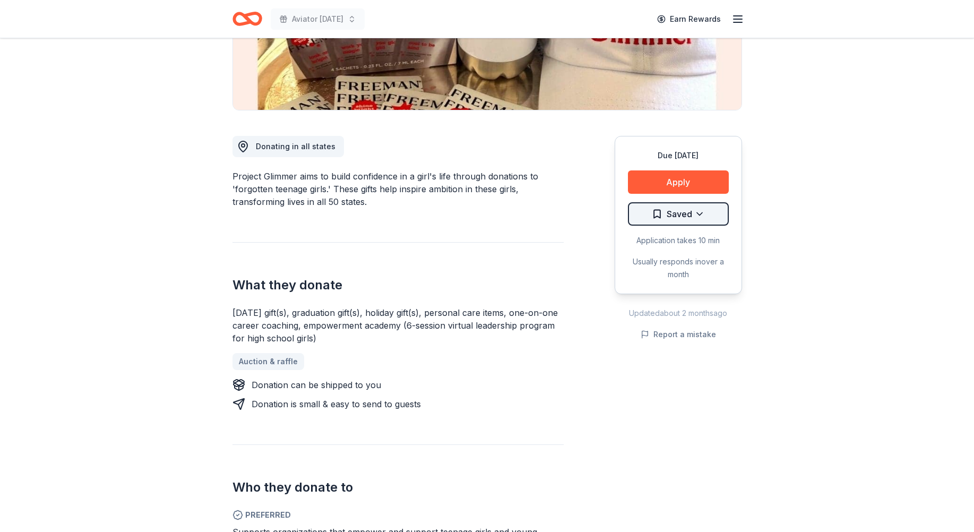
click at [696, 214] on html "Aviator [DATE] Earn Rewards Due [DATE] Share Project Glimmer New • 1 reviews 2 …" at bounding box center [487, 54] width 974 height 532
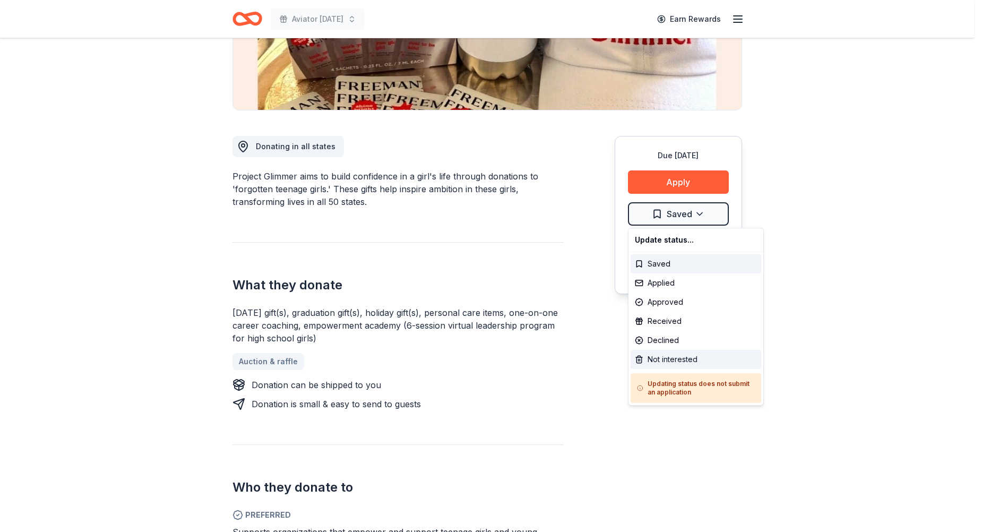
click at [661, 357] on div "Not interested" at bounding box center [695, 359] width 131 height 19
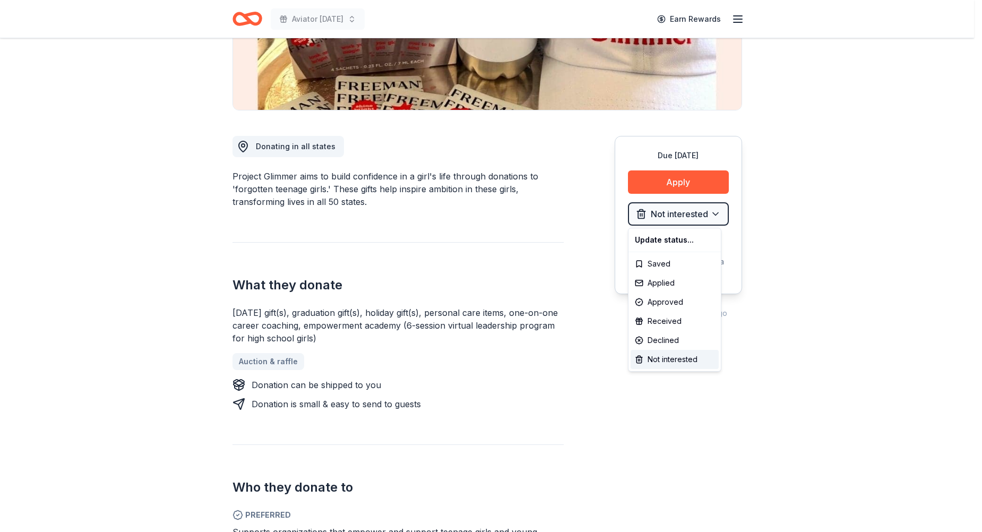
click at [470, 270] on html "Aviator [DATE] Earn Rewards Due [DATE] Share Project Glimmer New • 1 reviews 2 …" at bounding box center [491, 54] width 982 height 532
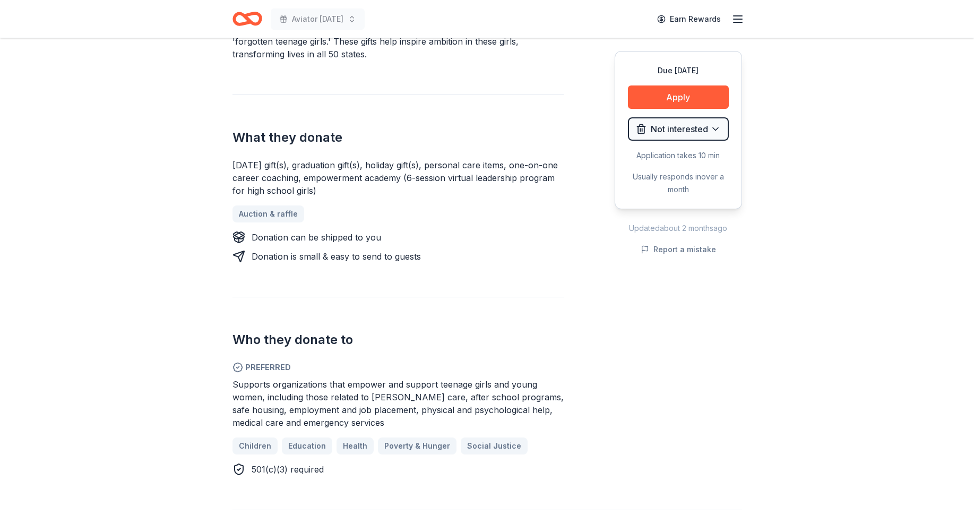
scroll to position [371, 0]
